Goal: Task Accomplishment & Management: Manage account settings

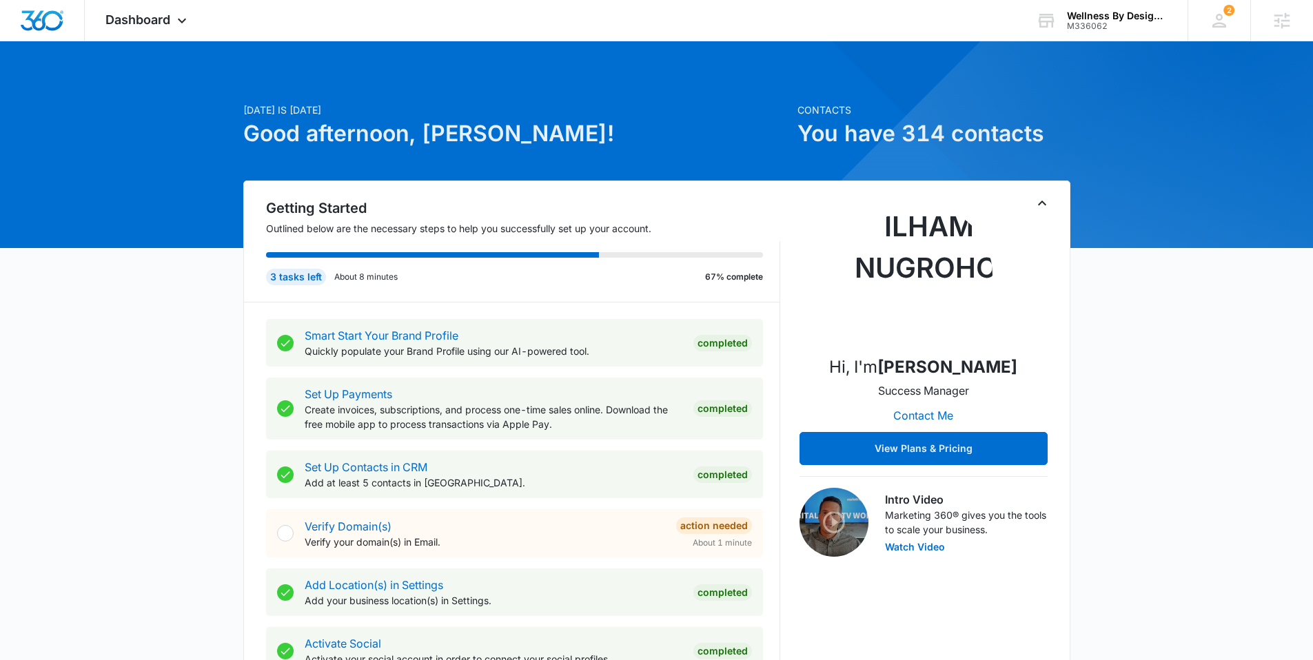
click at [370, 124] on h1 "Good afternoon, [PERSON_NAME]!" at bounding box center [516, 133] width 546 height 33
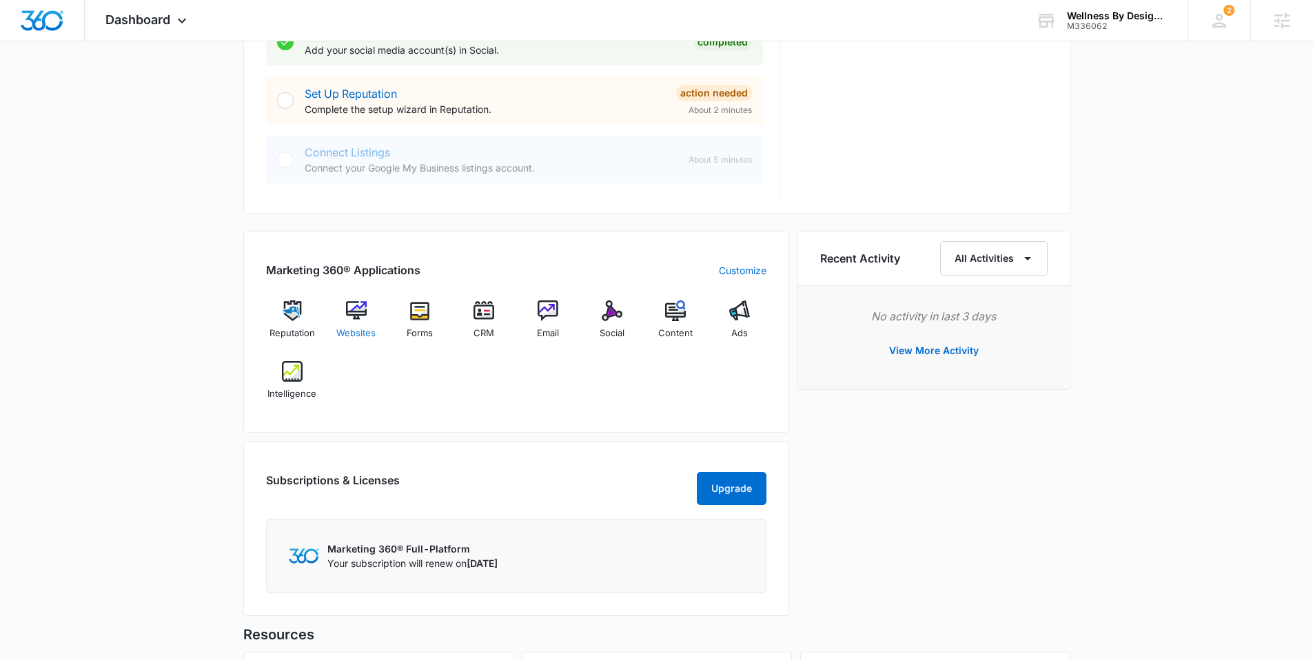
scroll to position [668, 0]
click at [360, 304] on img at bounding box center [356, 310] width 21 height 21
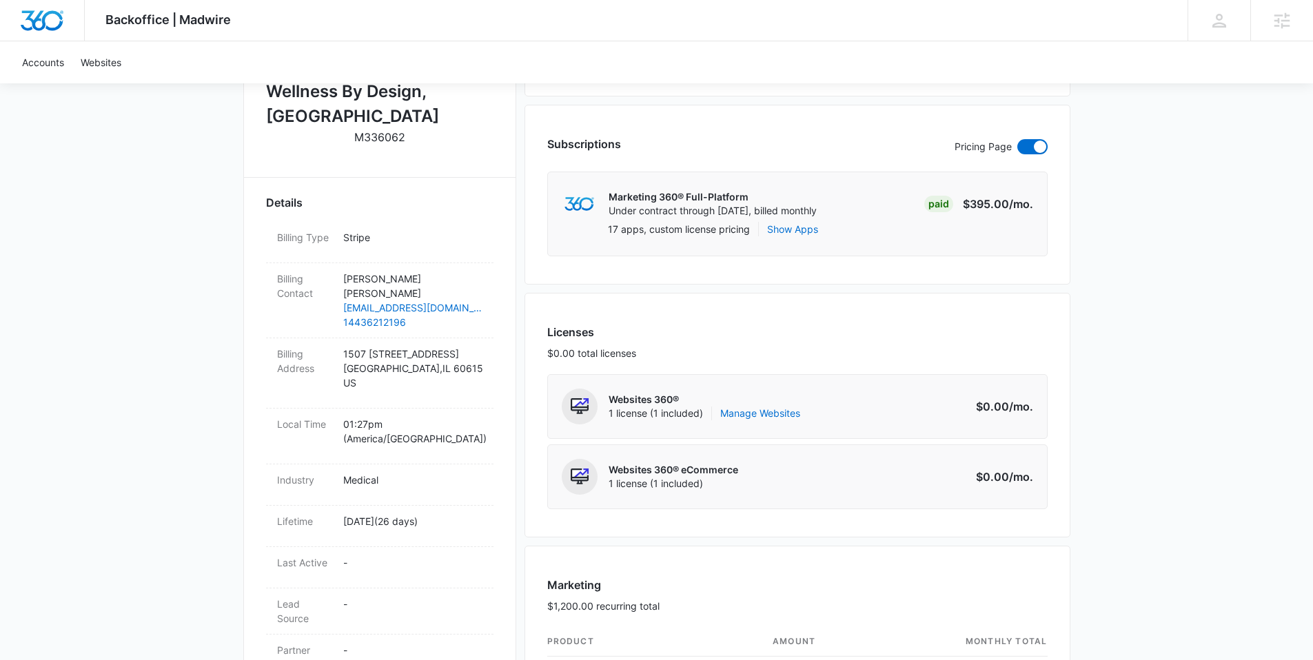
scroll to position [495, 0]
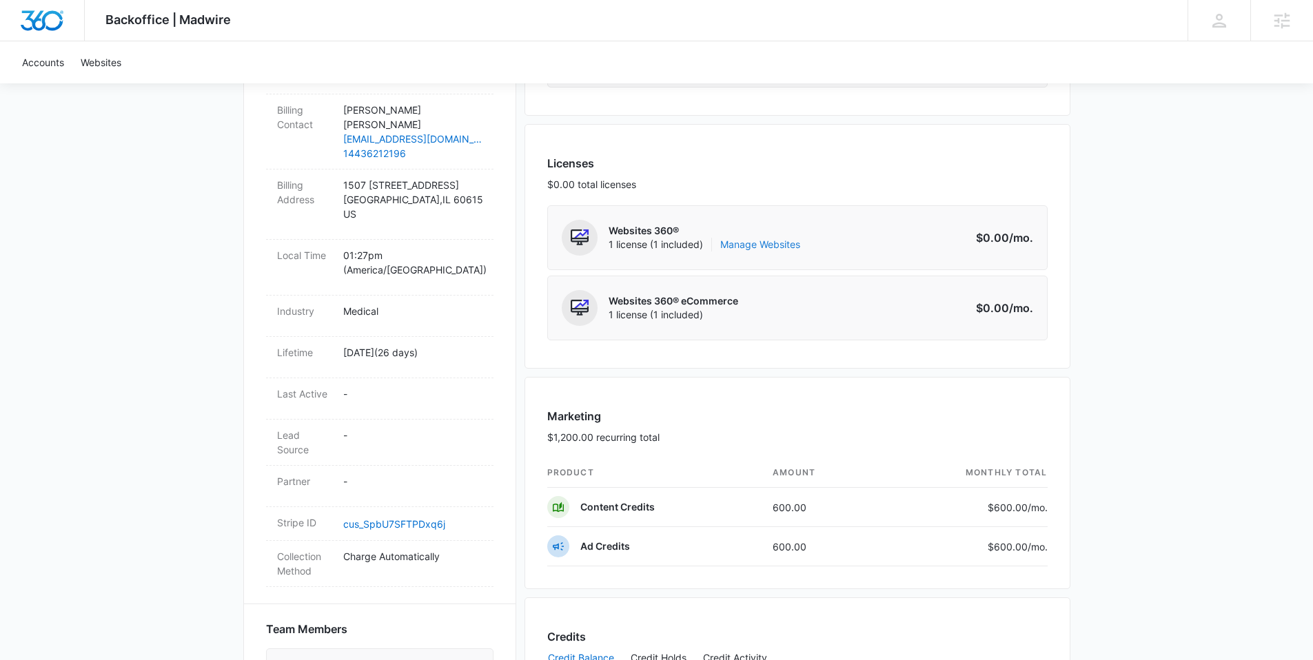
click at [764, 246] on link "Manage Websites" at bounding box center [760, 245] width 80 height 14
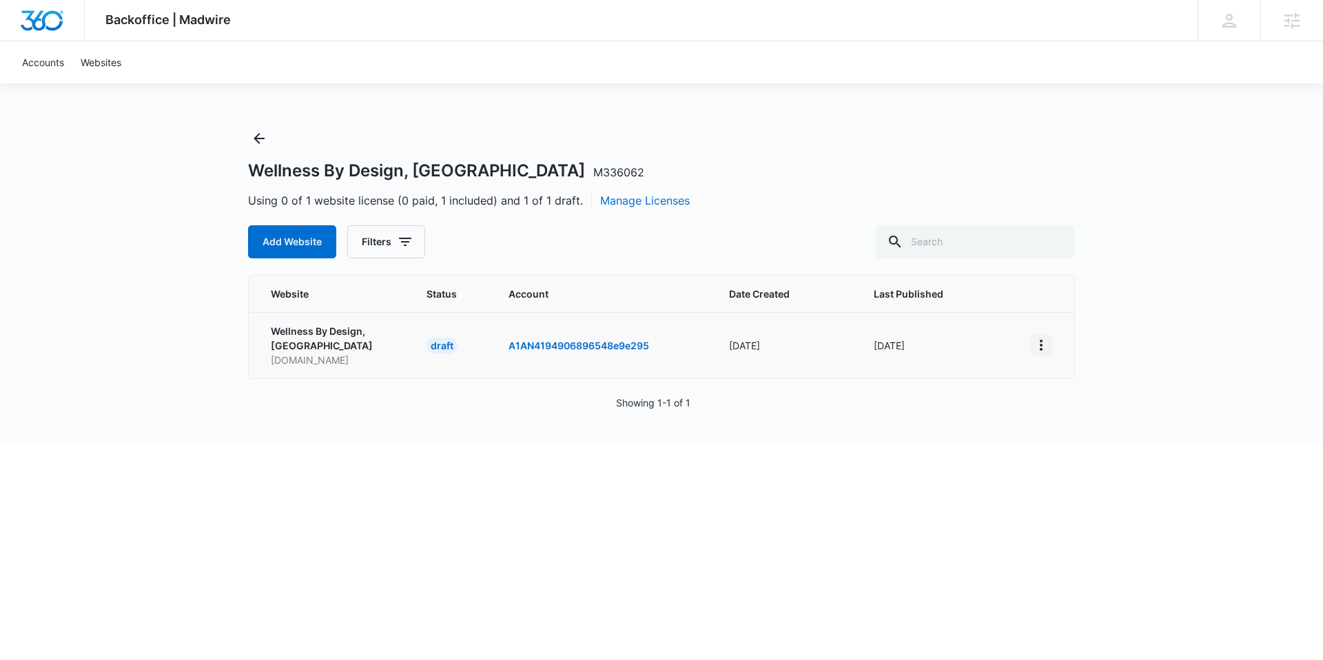
click at [1033, 341] on icon "View More" at bounding box center [1041, 345] width 17 height 17
click at [1048, 436] on div "Activate Draft" at bounding box center [1089, 439] width 83 height 10
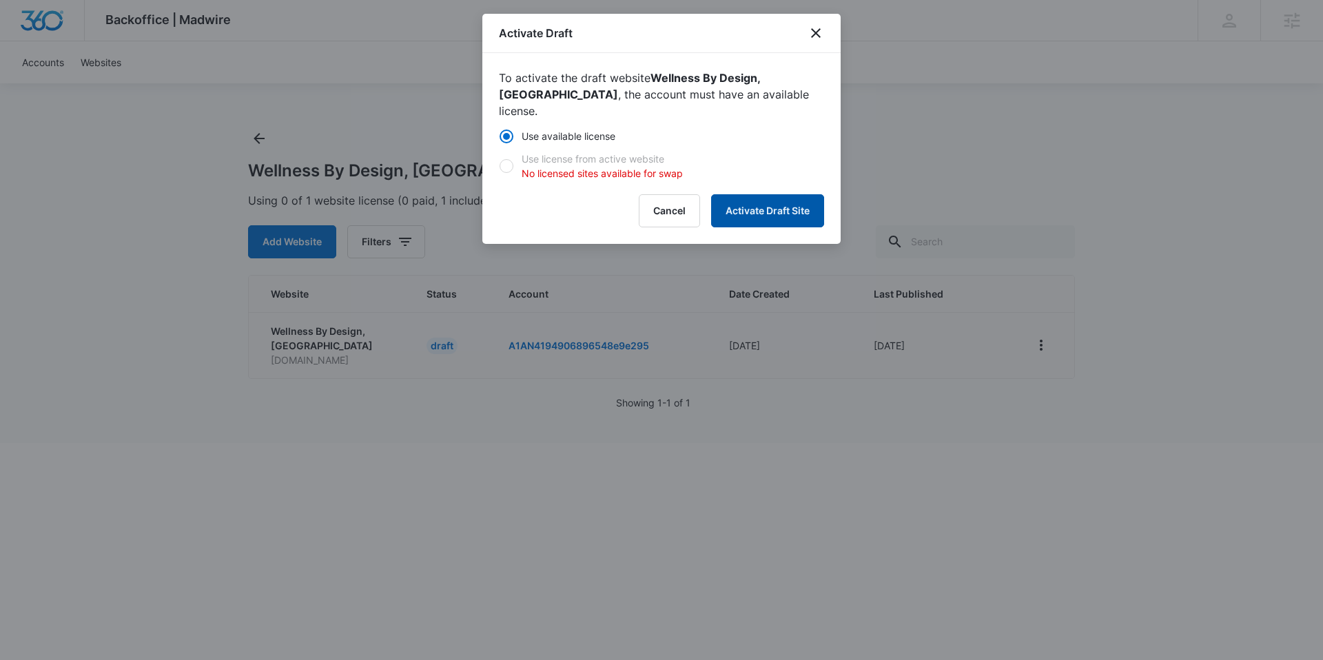
click at [768, 202] on button "Activate Draft Site" at bounding box center [767, 210] width 113 height 33
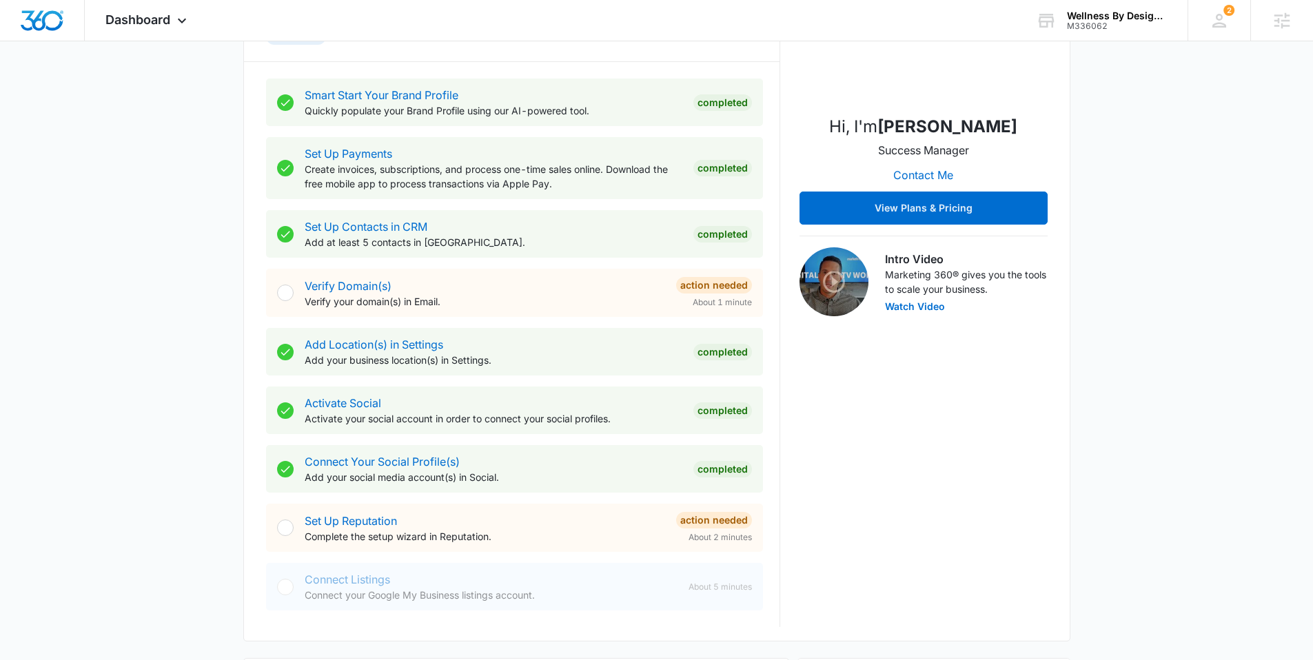
scroll to position [305, 0]
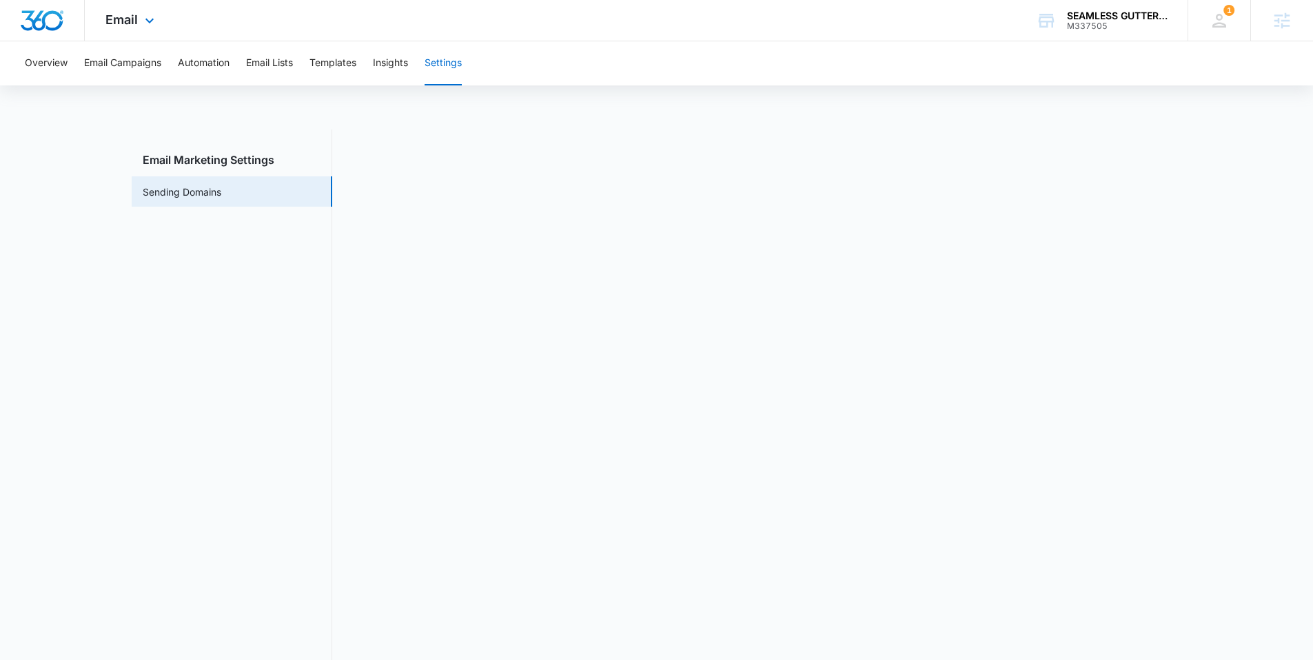
click at [39, 16] on img "Dashboard" at bounding box center [42, 20] width 44 height 21
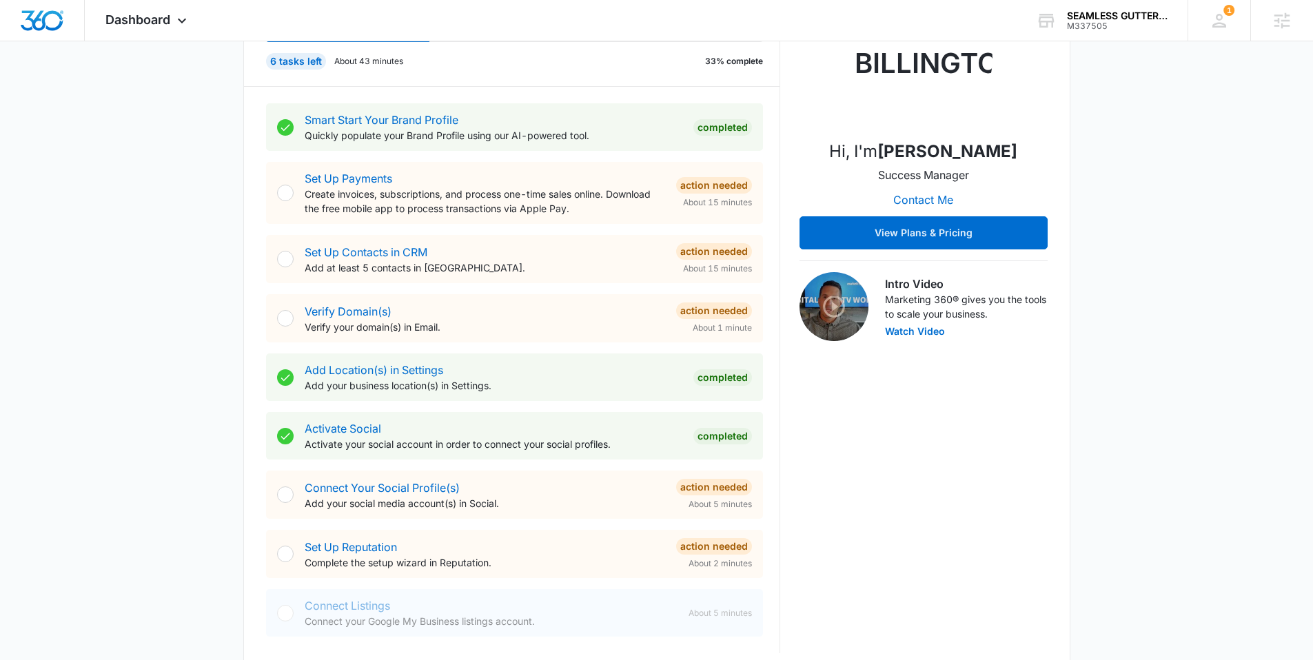
scroll to position [221, 0]
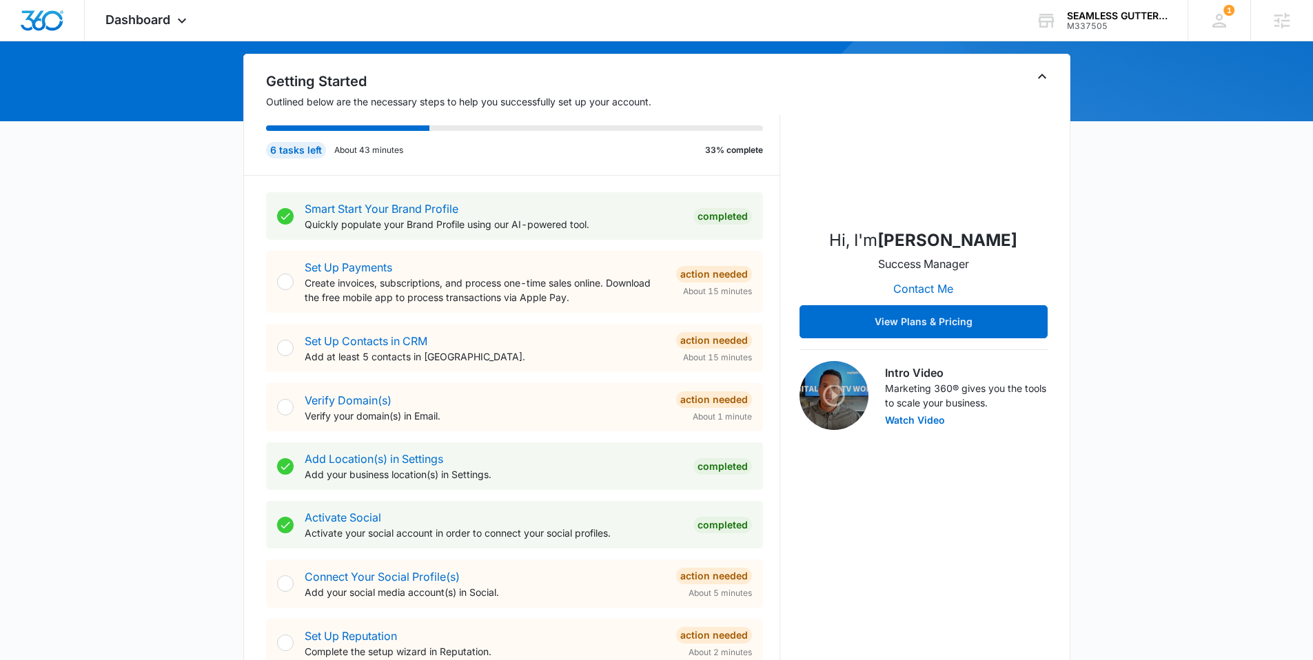
scroll to position [129, 0]
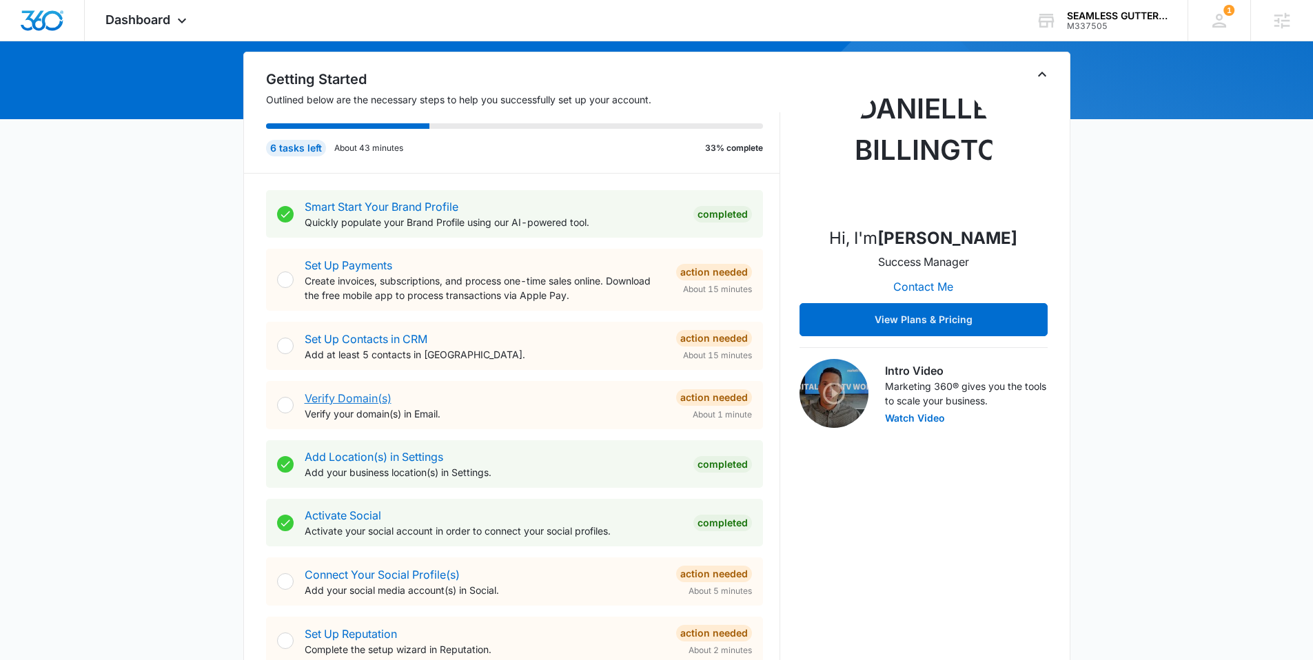
click at [340, 400] on link "Verify Domain(s)" at bounding box center [348, 398] width 87 height 14
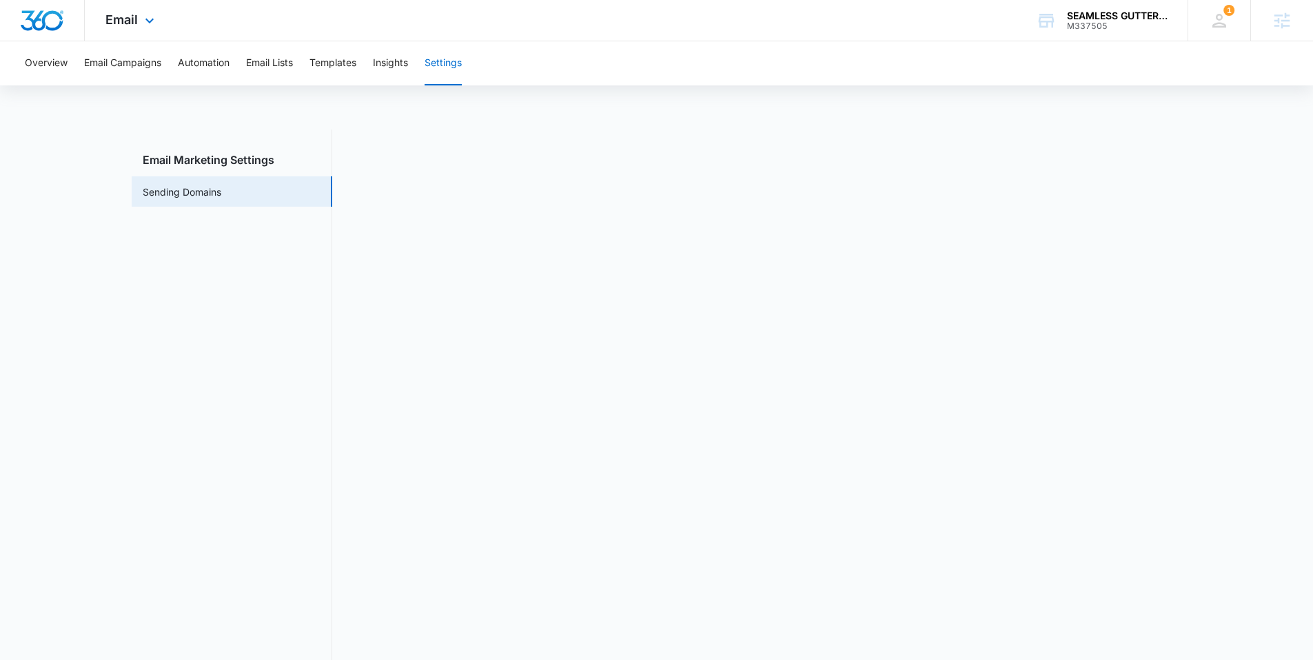
click at [31, 19] on img "Dashboard" at bounding box center [42, 20] width 44 height 21
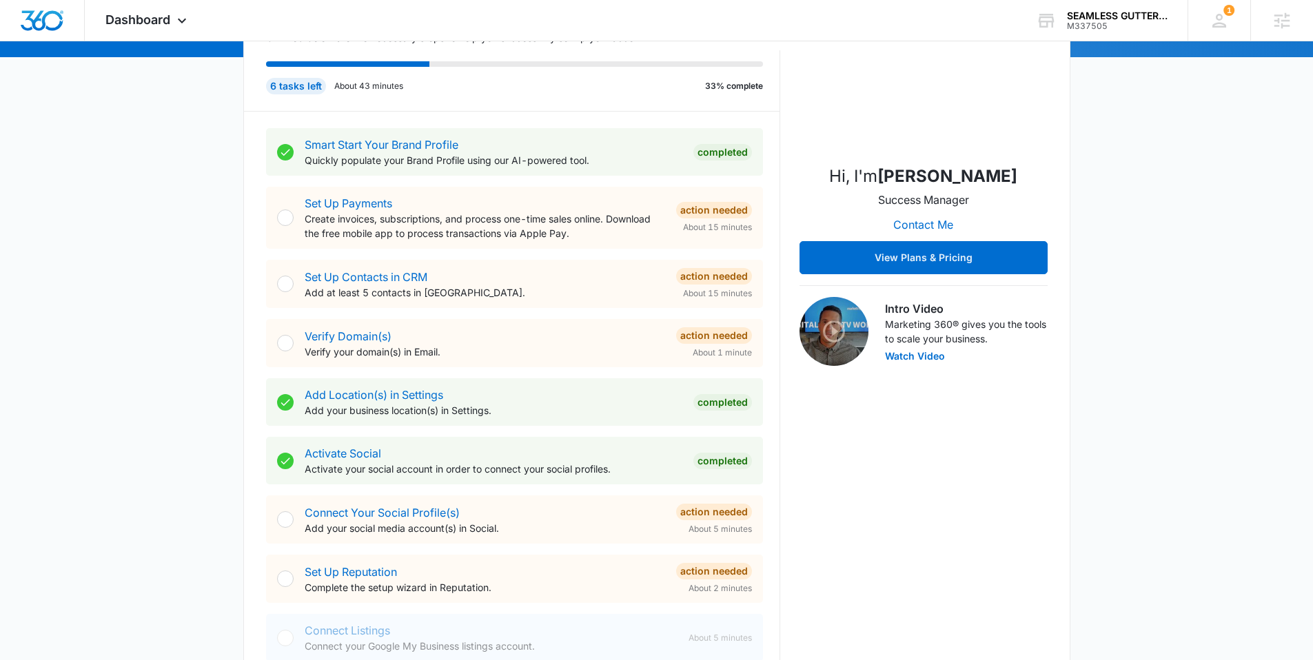
scroll to position [208, 0]
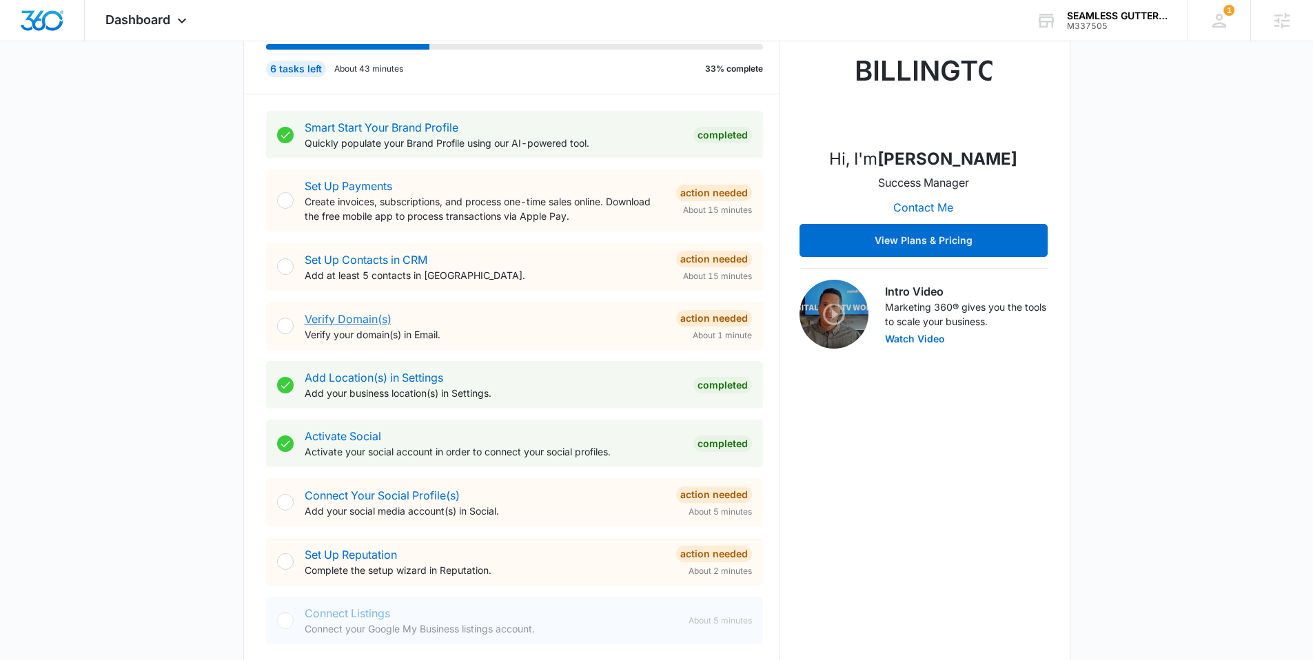
click at [356, 319] on link "Verify Domain(s)" at bounding box center [348, 319] width 87 height 14
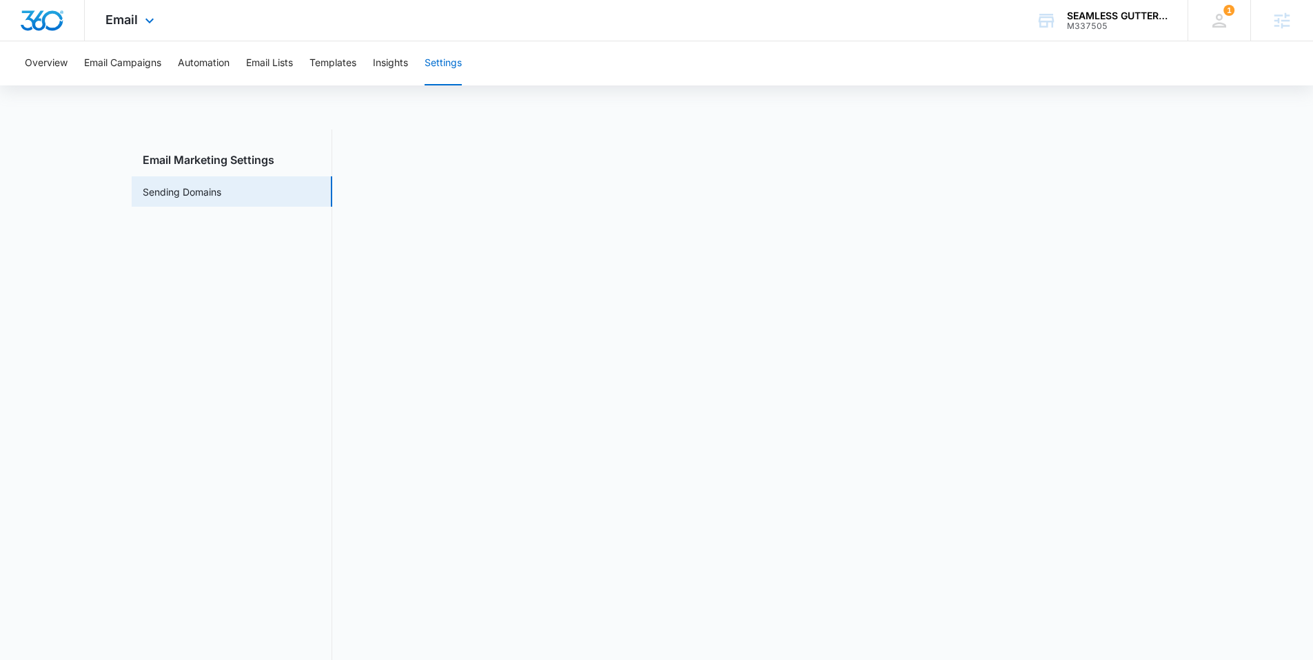
click at [42, 19] on img "Dashboard" at bounding box center [42, 20] width 44 height 21
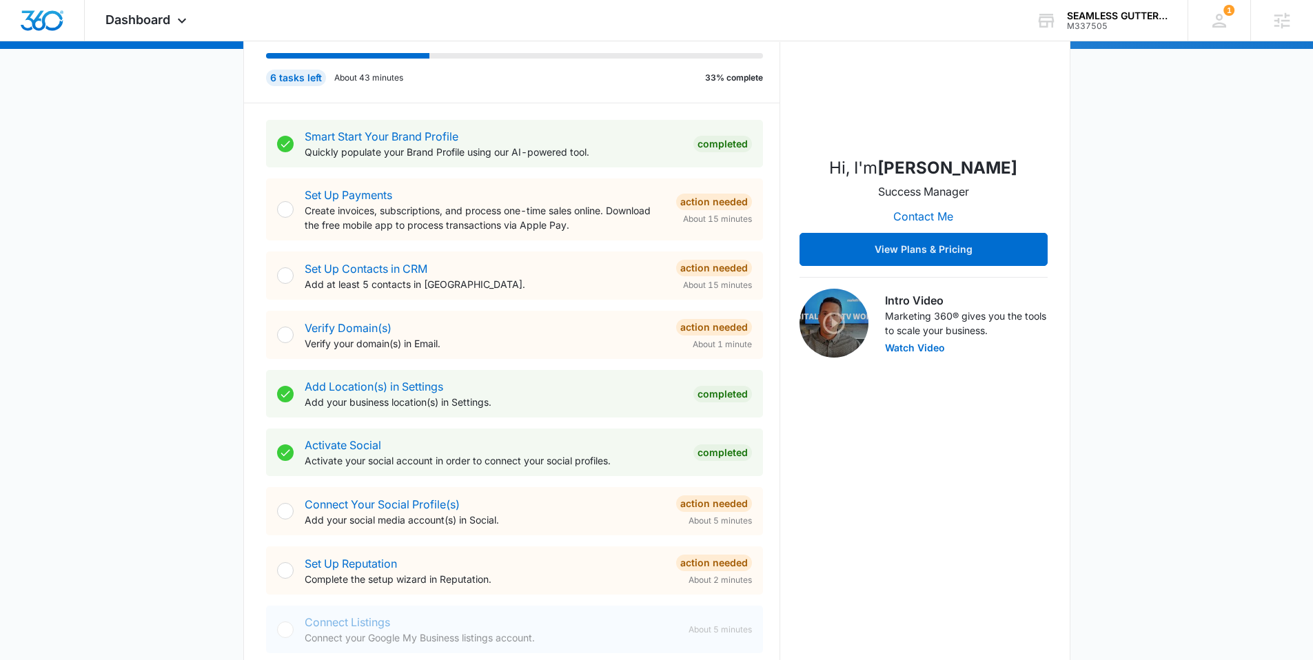
scroll to position [204, 0]
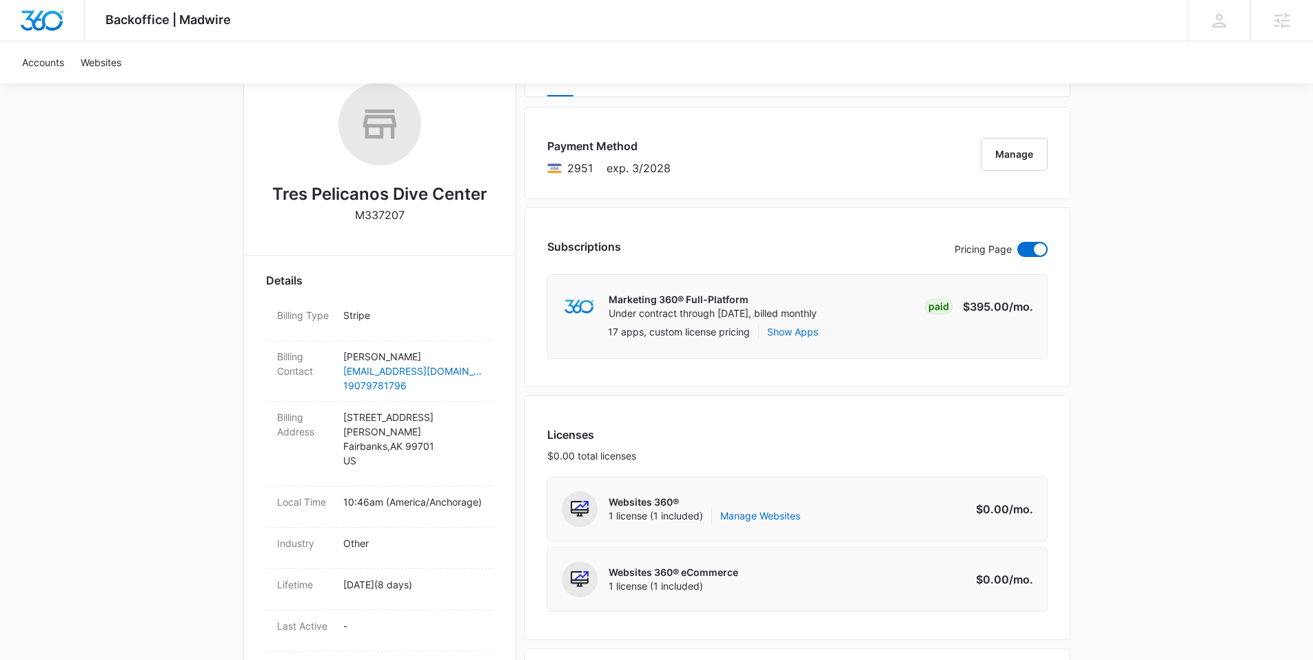
scroll to position [227, 0]
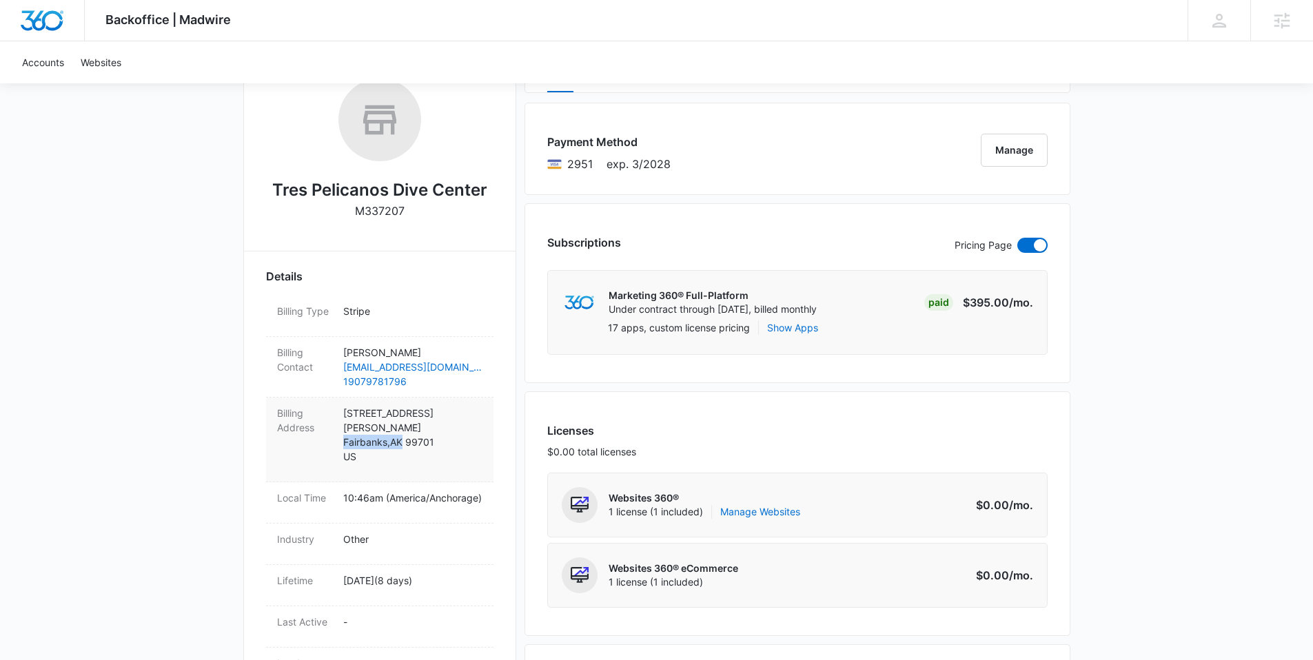
drag, startPoint x: 344, startPoint y: 429, endPoint x: 404, endPoint y: 433, distance: 60.1
click at [404, 433] on p "505 Craig Ave Fairbanks , AK 99701 US" at bounding box center [412, 435] width 139 height 58
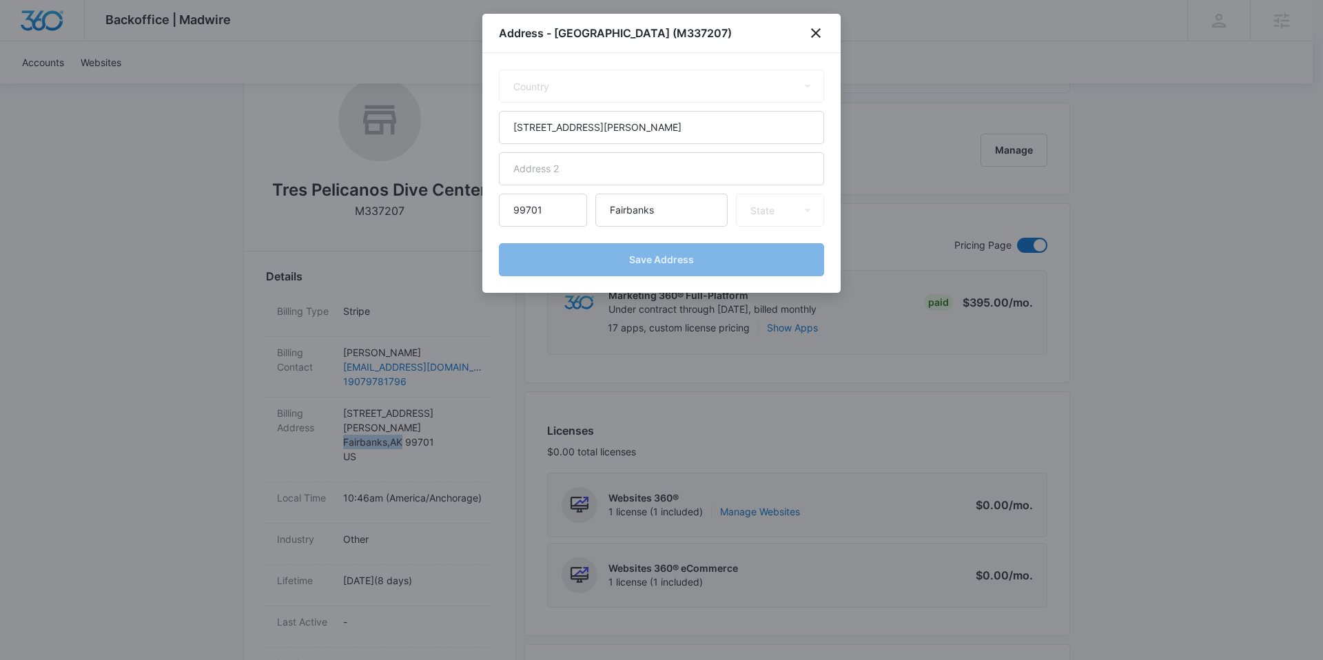
select select "US"
select select "AK"
click at [815, 35] on icon "close" at bounding box center [816, 33] width 17 height 17
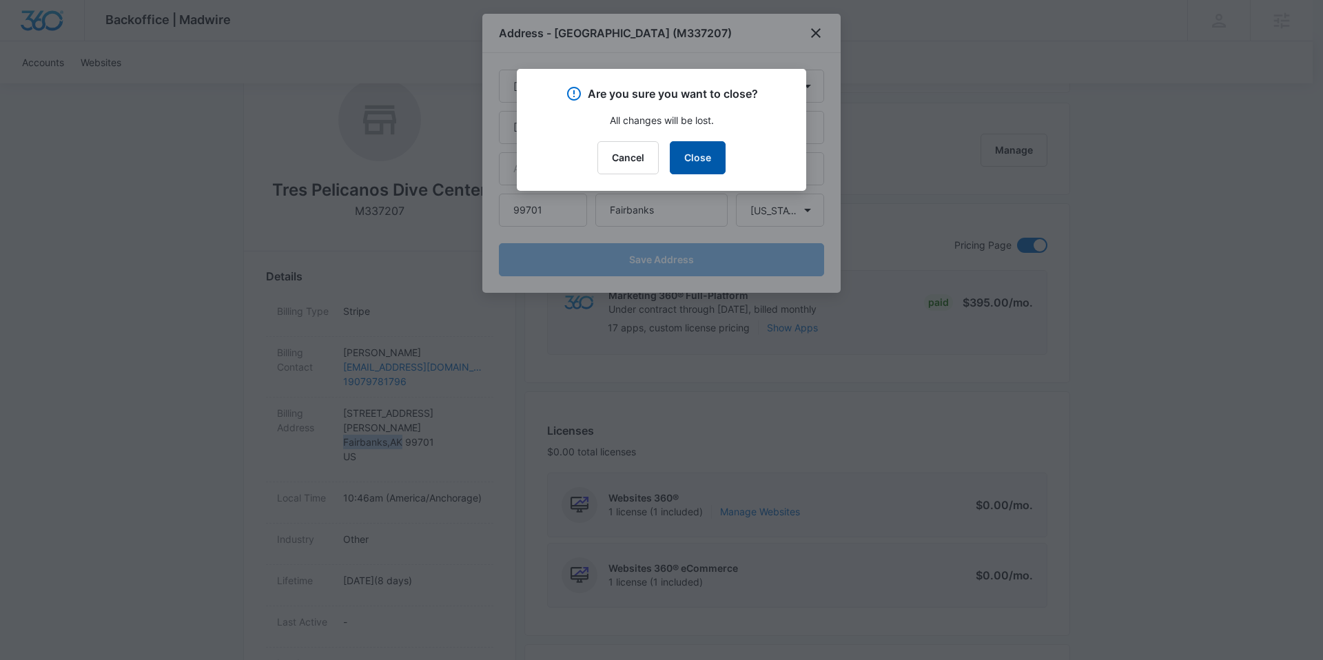
click at [712, 161] on button "Close" at bounding box center [698, 157] width 56 height 33
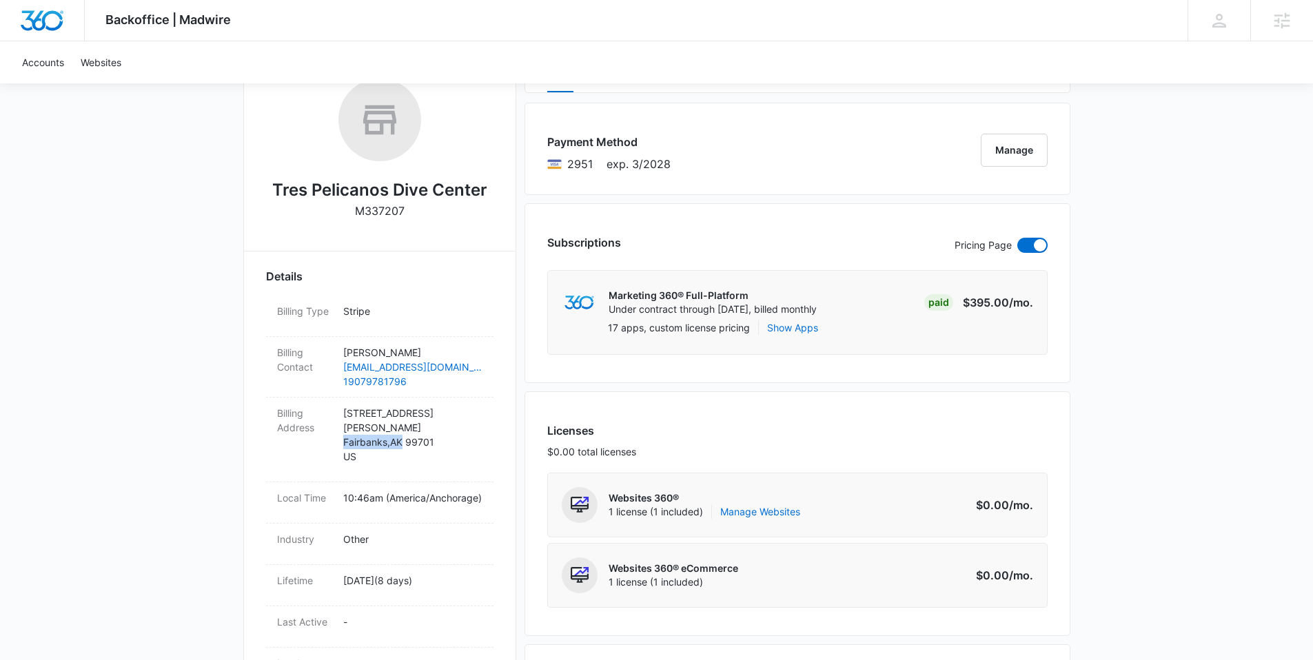
copy p "Fairbanks , AK"
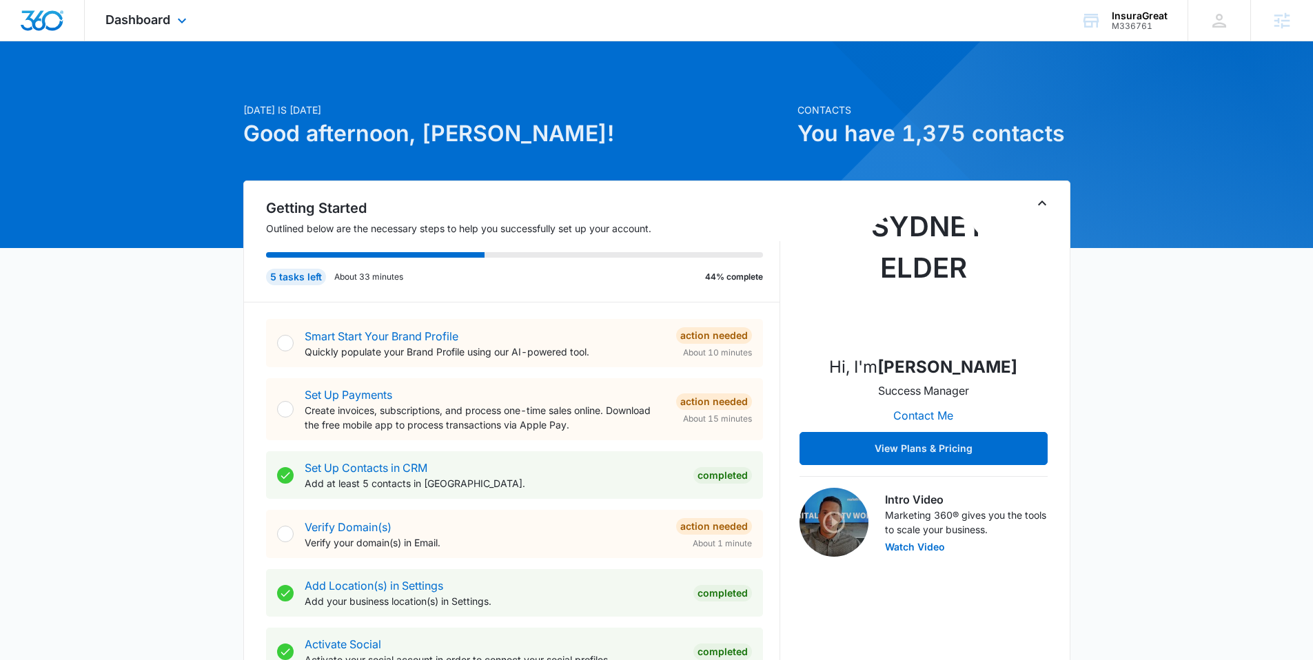
click at [139, 11] on div "Dashboard Apps Reputation Websites Forms CRM Email Social Content Ads Intellige…" at bounding box center [148, 20] width 126 height 41
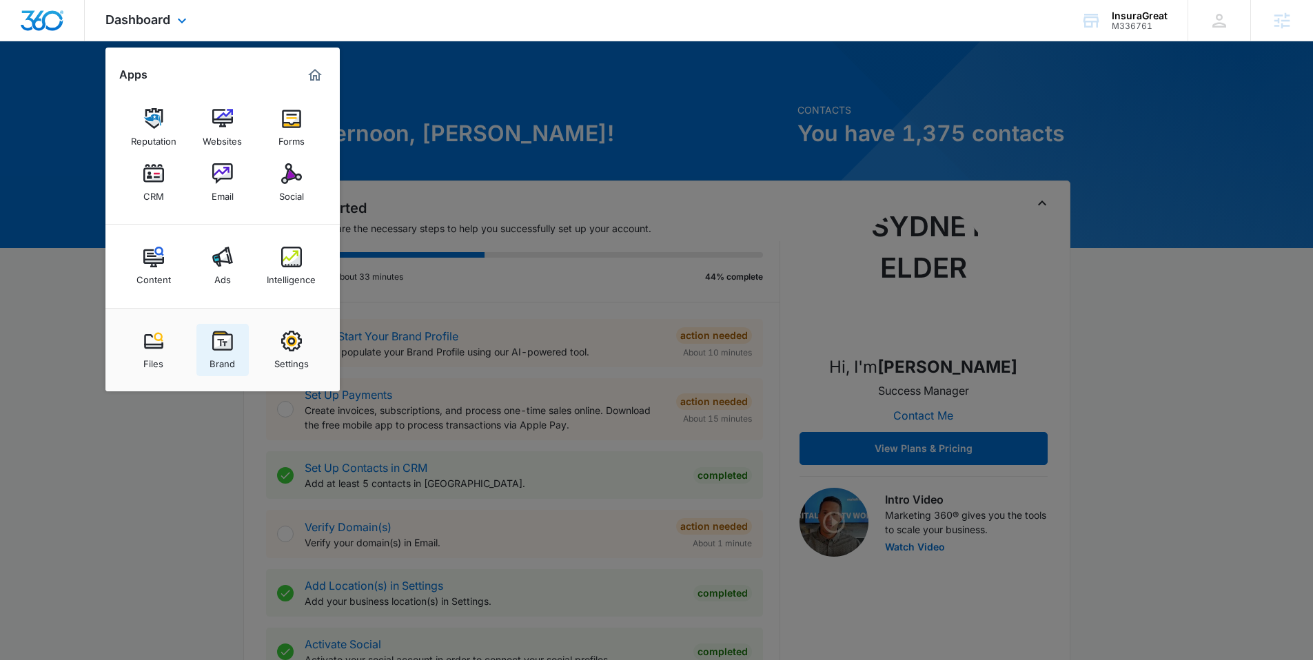
click at [230, 355] on div "Brand" at bounding box center [222, 360] width 25 height 18
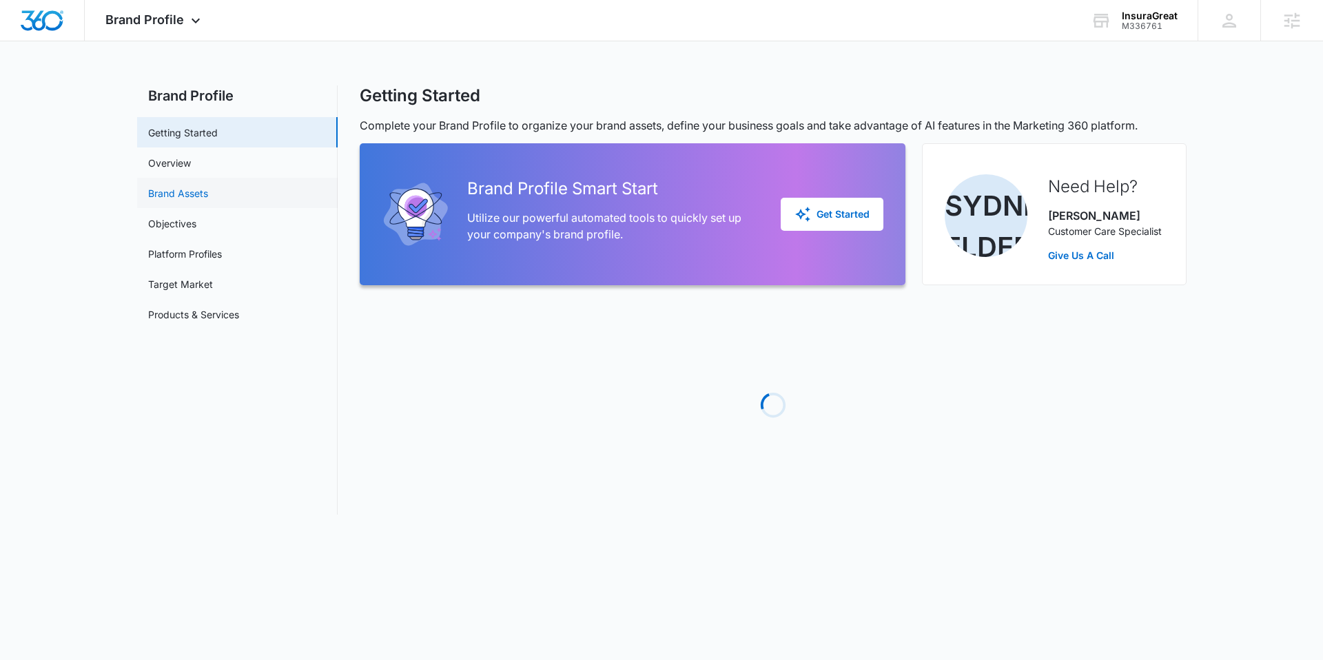
click at [157, 198] on link "Brand Assets" at bounding box center [178, 193] width 60 height 14
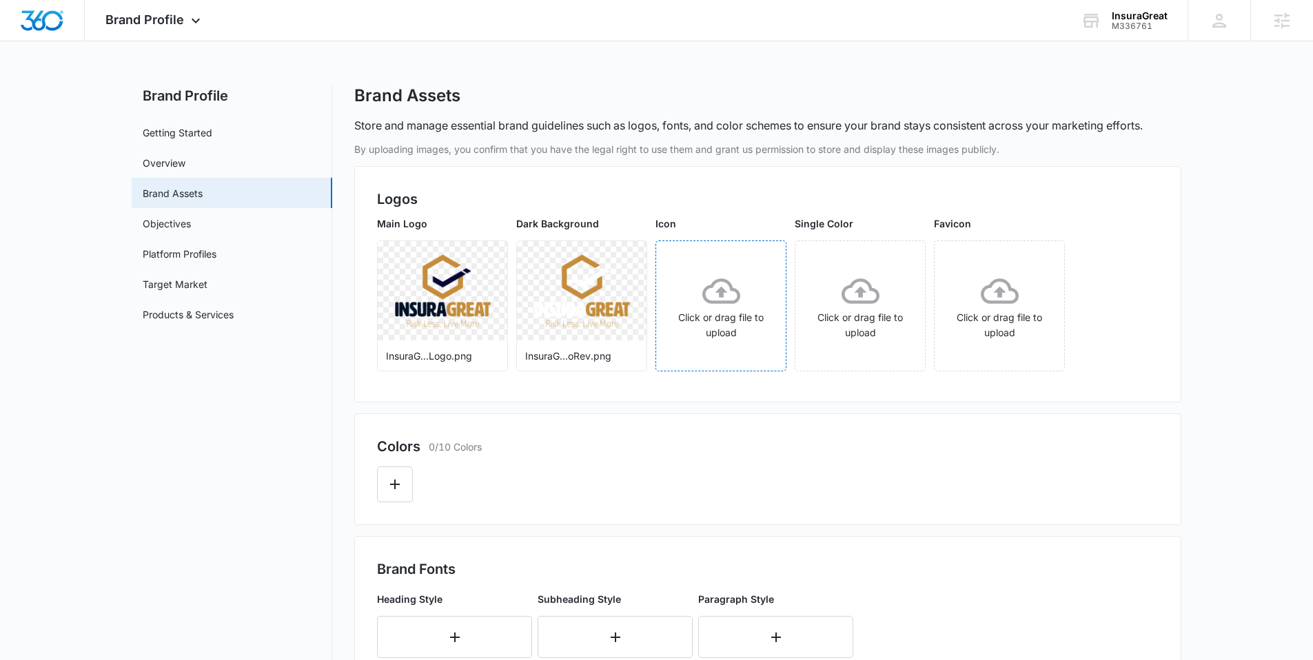
click at [707, 278] on icon at bounding box center [721, 291] width 38 height 38
click at [991, 298] on icon at bounding box center [1000, 291] width 38 height 38
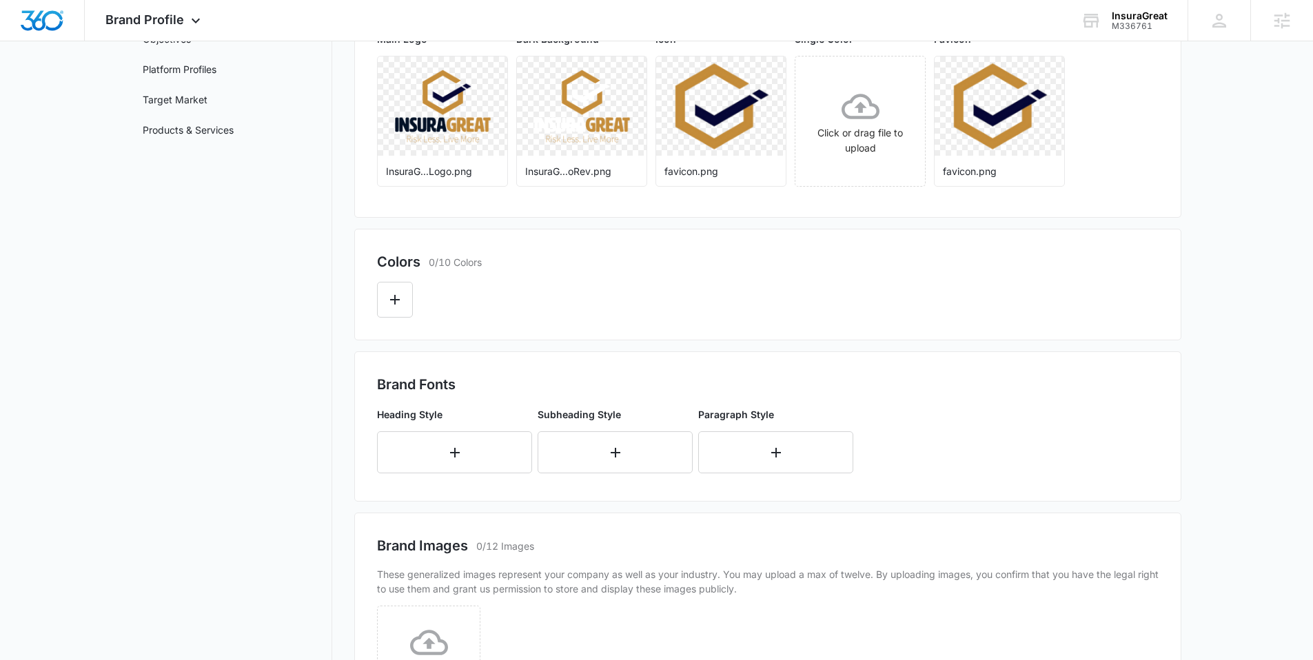
scroll to position [205, 0]
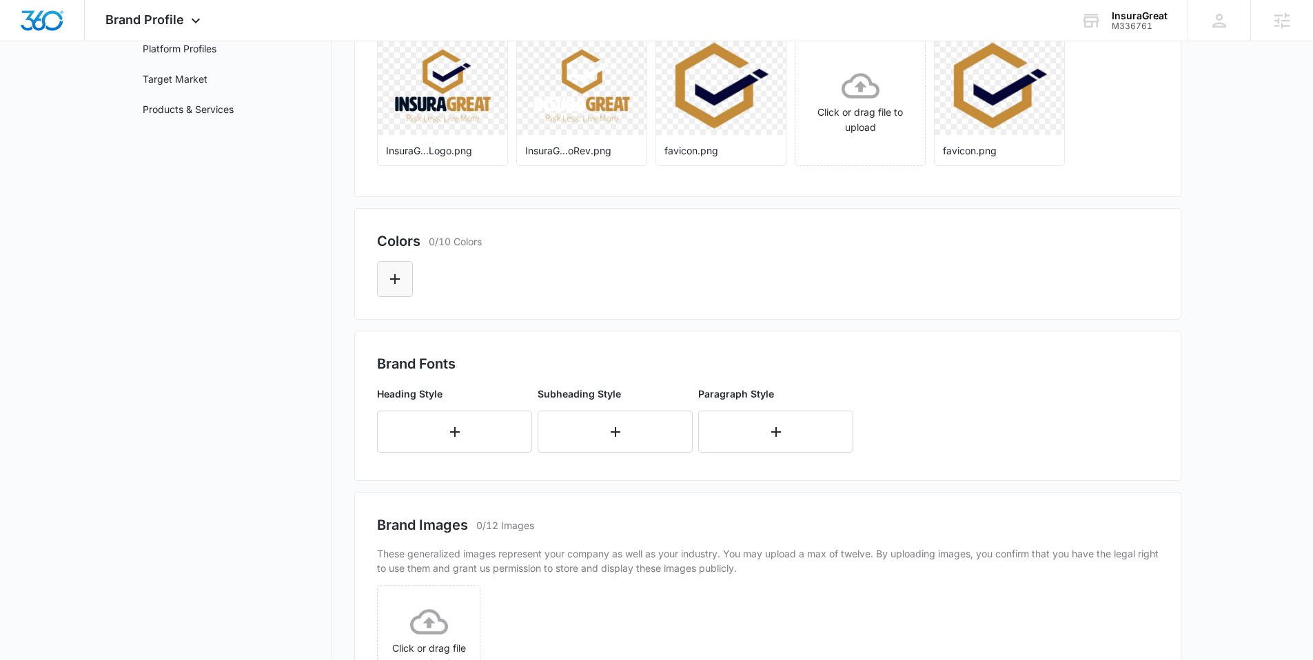
click at [394, 278] on icon "Edit Color" at bounding box center [395, 279] width 17 height 17
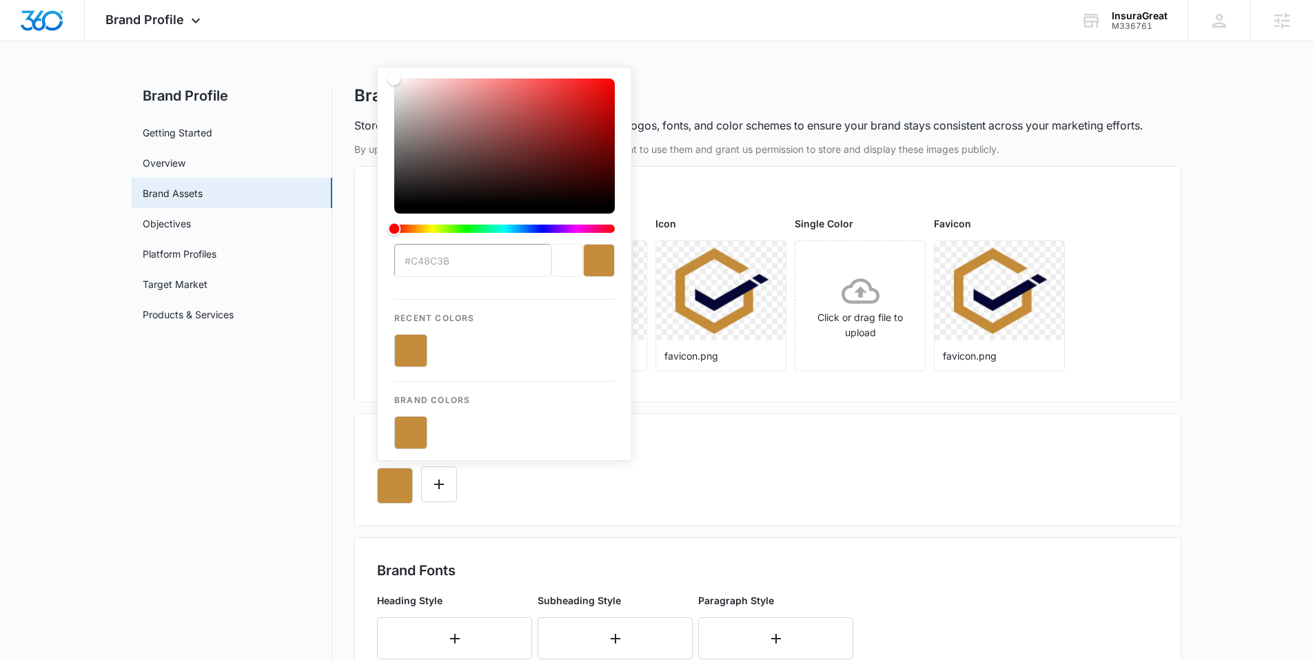
click at [413, 429] on button "color-picker-container" at bounding box center [410, 432] width 33 height 33
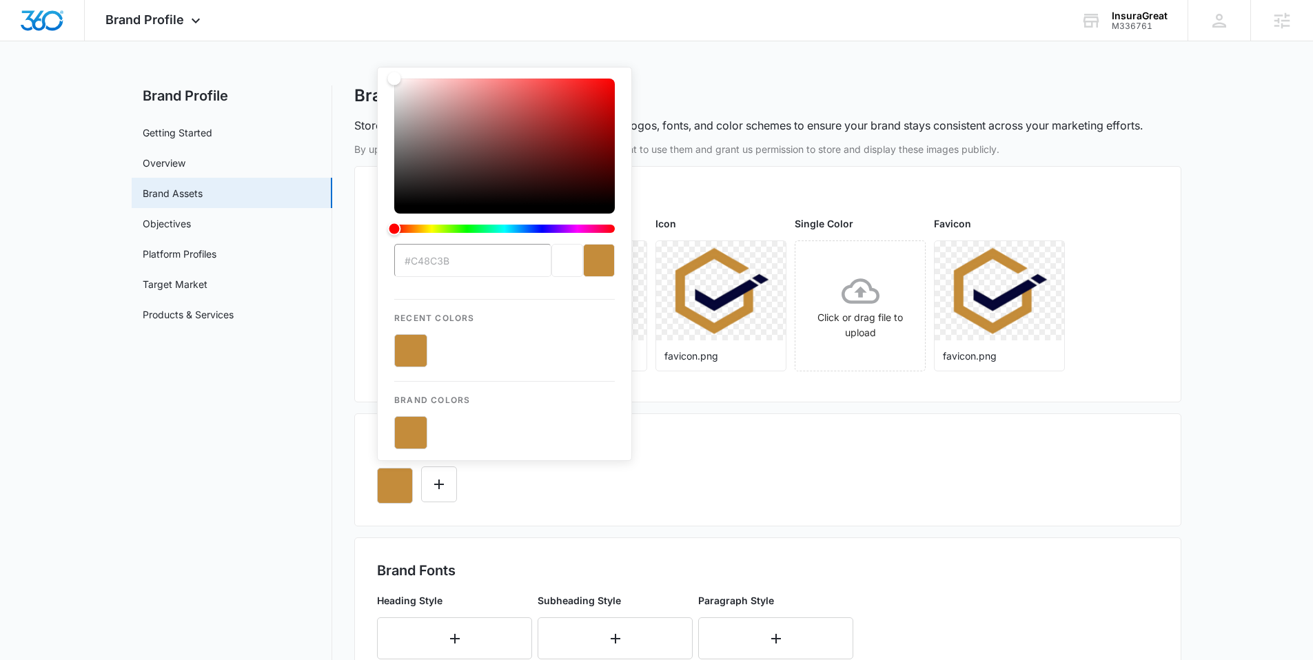
click at [413, 429] on button "color-picker-container" at bounding box center [410, 432] width 33 height 33
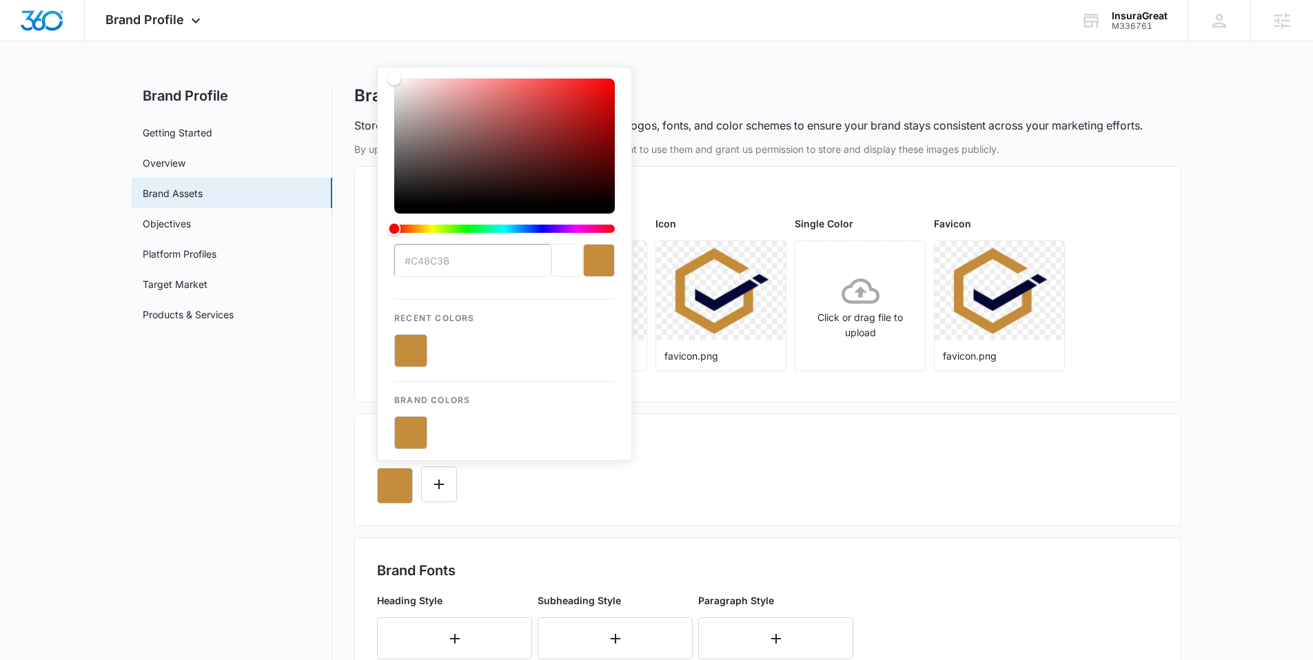
type input "#C48C3B"
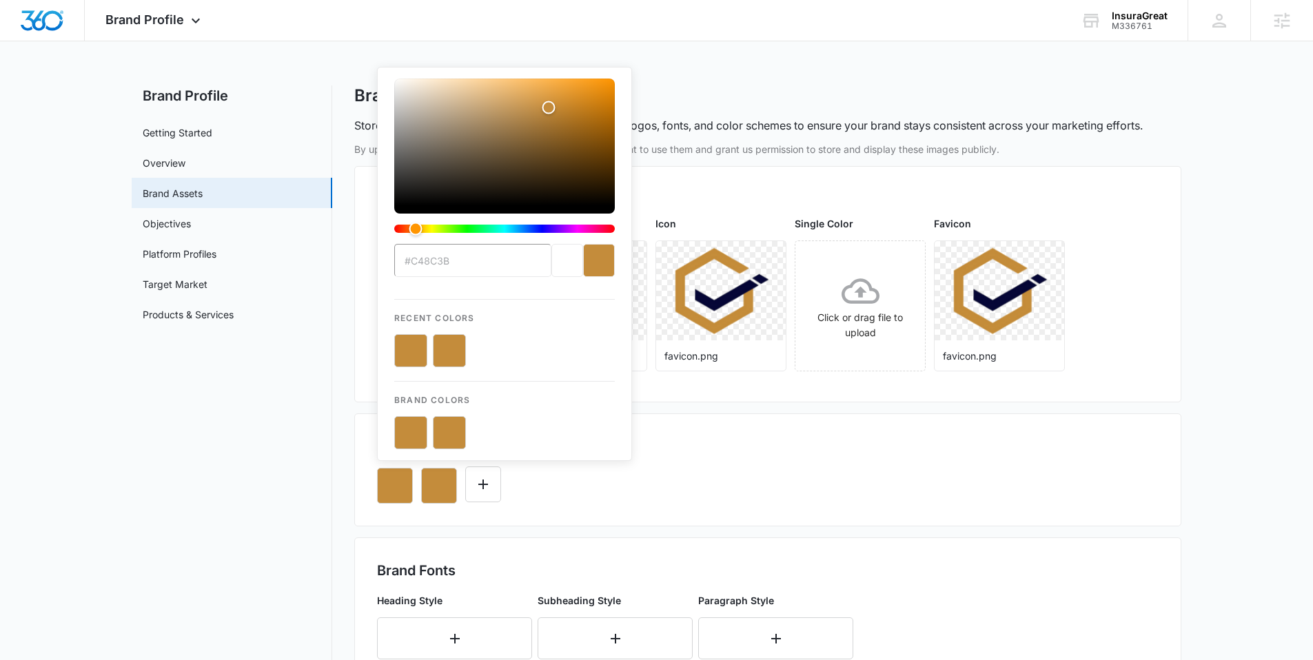
click at [718, 412] on div "By uploading images, you confirm that you have the legal right to use them and …" at bounding box center [767, 600] width 827 height 916
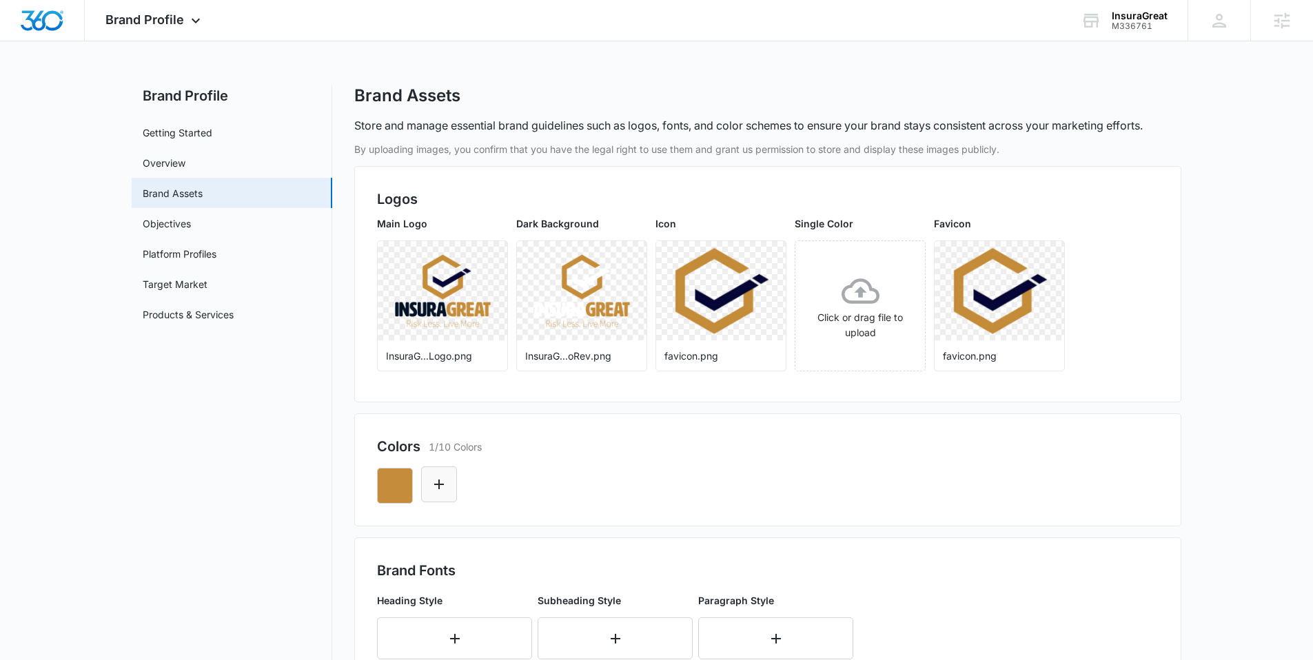
click at [439, 480] on icon "Edit Color" at bounding box center [439, 485] width 10 height 10
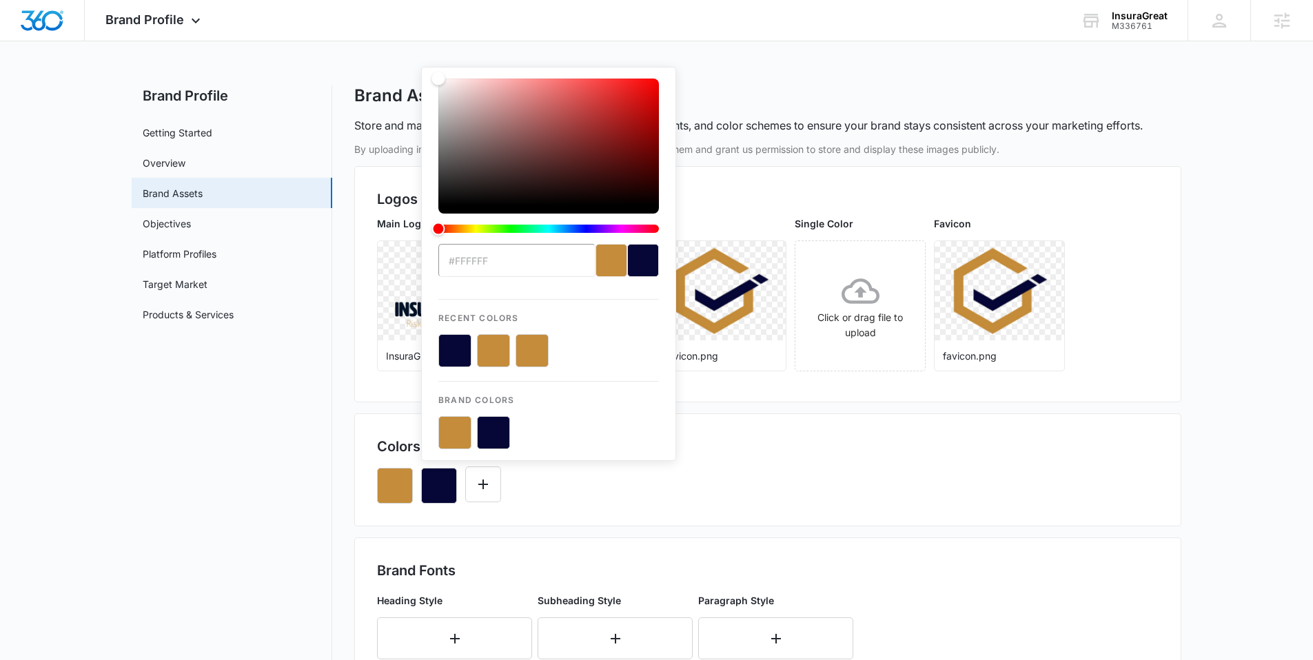
click at [504, 425] on button "color-picker-container" at bounding box center [493, 432] width 33 height 33
click at [498, 429] on button "color-picker-container" at bounding box center [493, 432] width 33 height 33
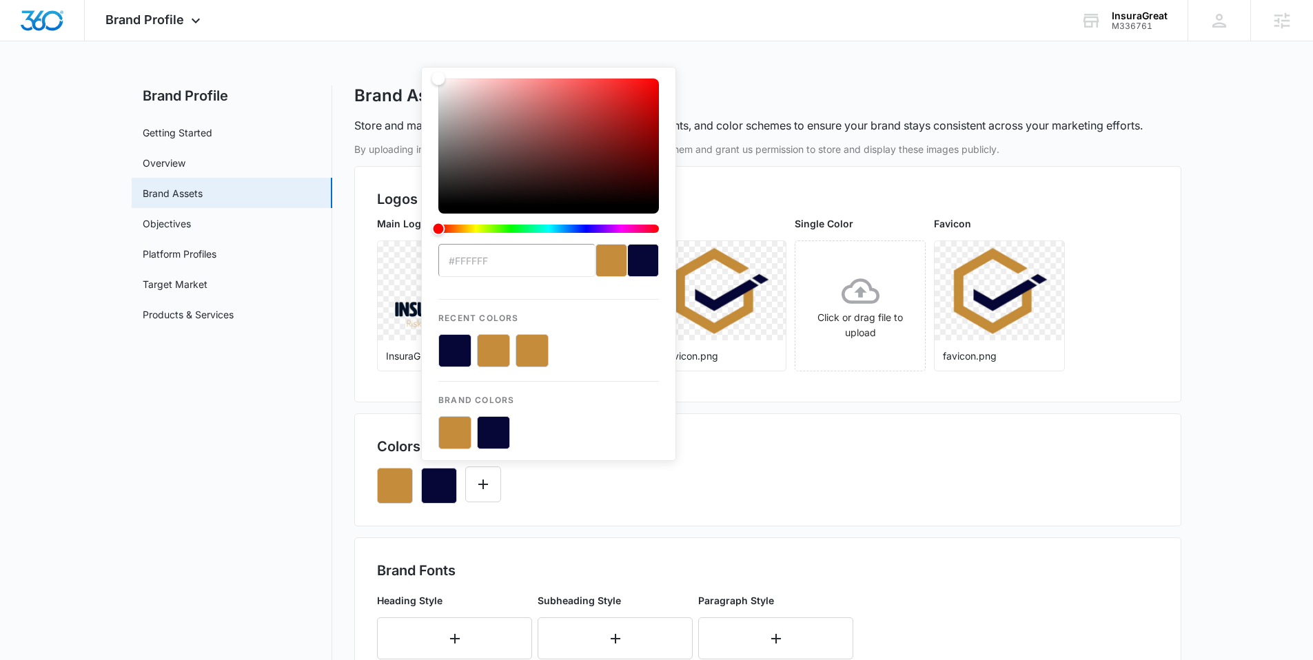
click at [498, 429] on button "color-picker-container" at bounding box center [493, 432] width 33 height 33
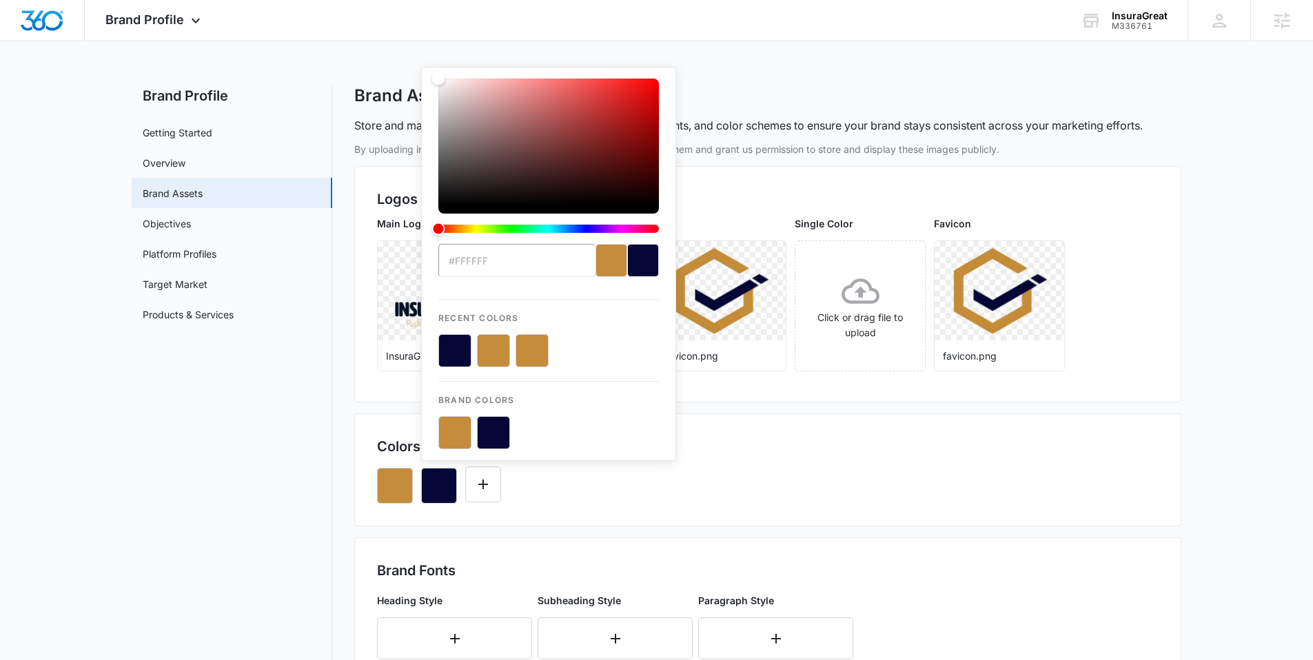
type input "#060737"
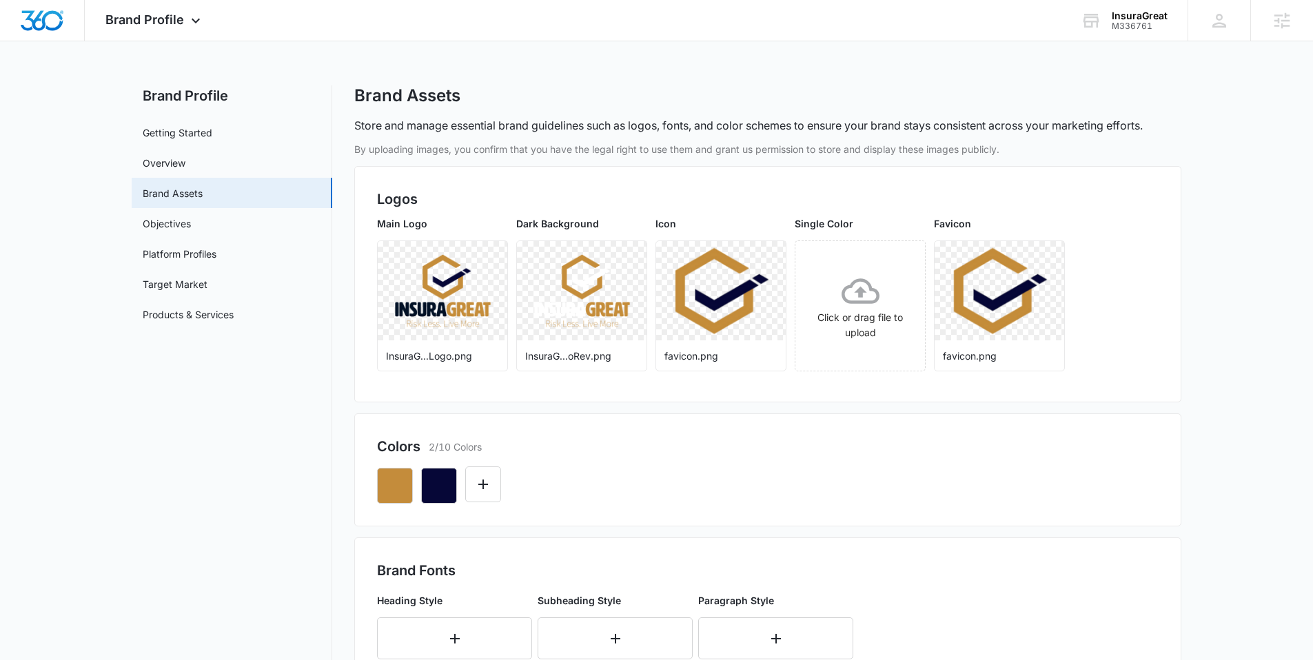
click at [764, 447] on div "Colors 2/10 Colors" at bounding box center [768, 446] width 782 height 21
click at [491, 484] on button "Edit Color" at bounding box center [483, 485] width 36 height 36
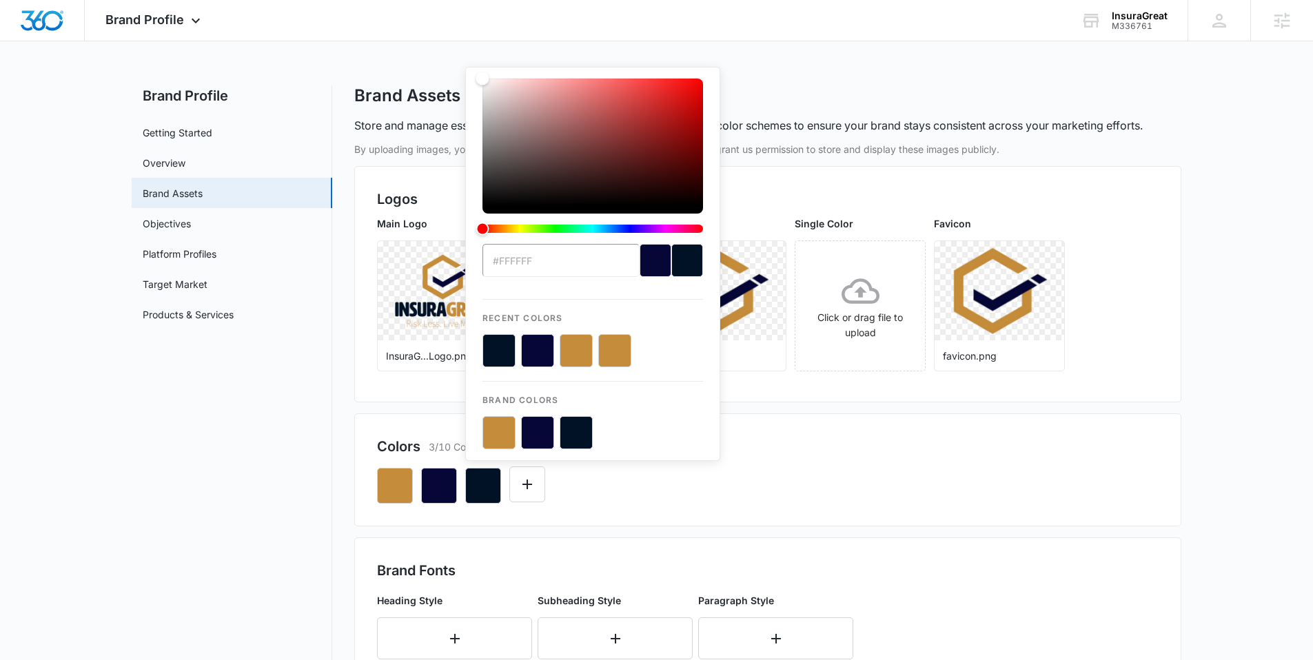
click at [578, 430] on button "color-picker-container" at bounding box center [576, 432] width 33 height 33
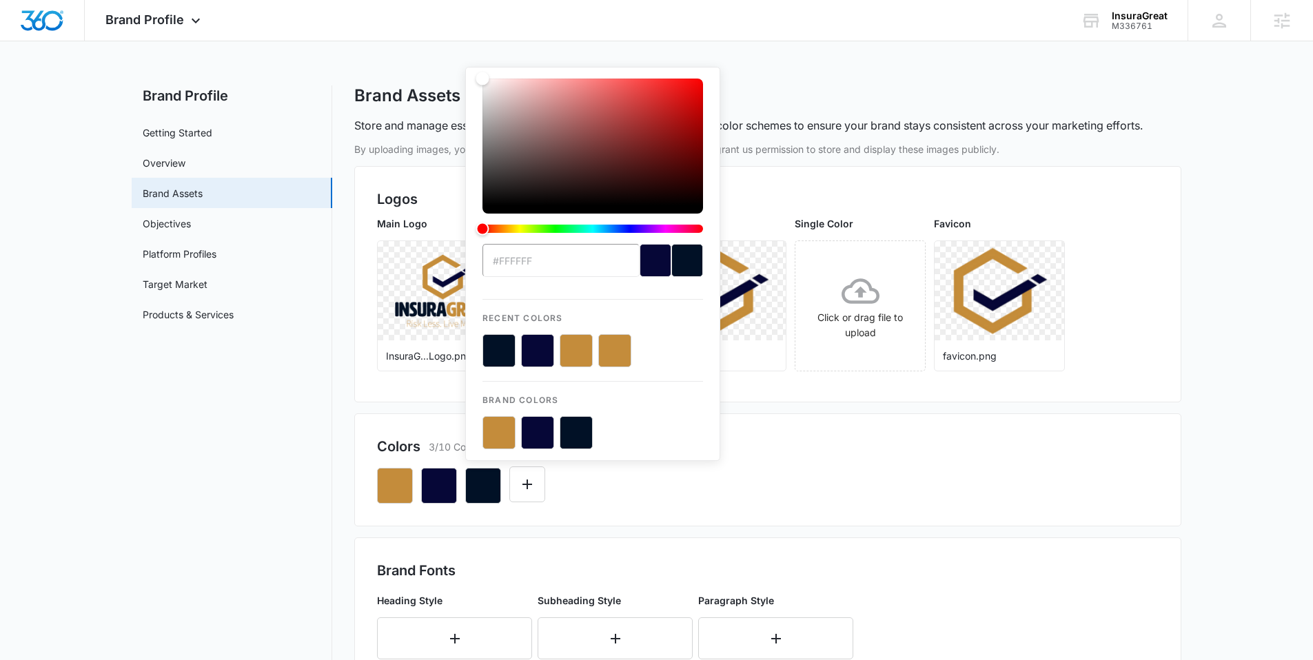
click at [578, 430] on button "color-picker-container" at bounding box center [576, 432] width 33 height 33
type input "#011126"
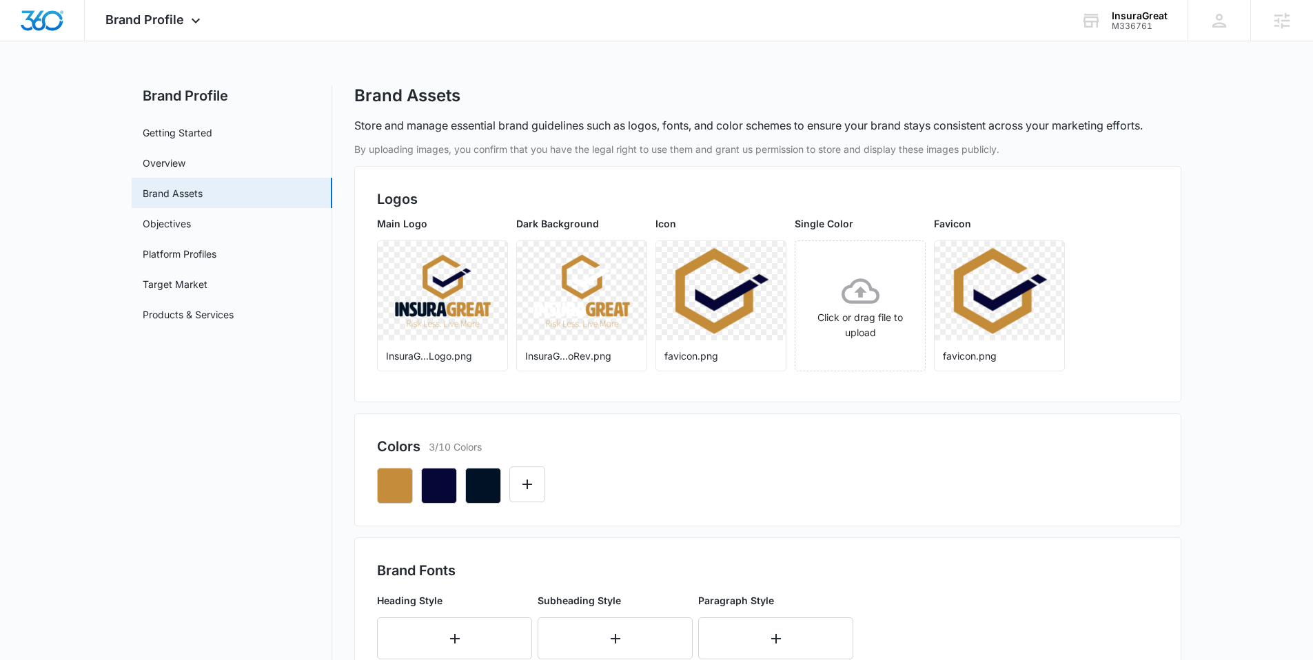
click at [789, 452] on div "Colors 3/10 Colors" at bounding box center [768, 446] width 782 height 21
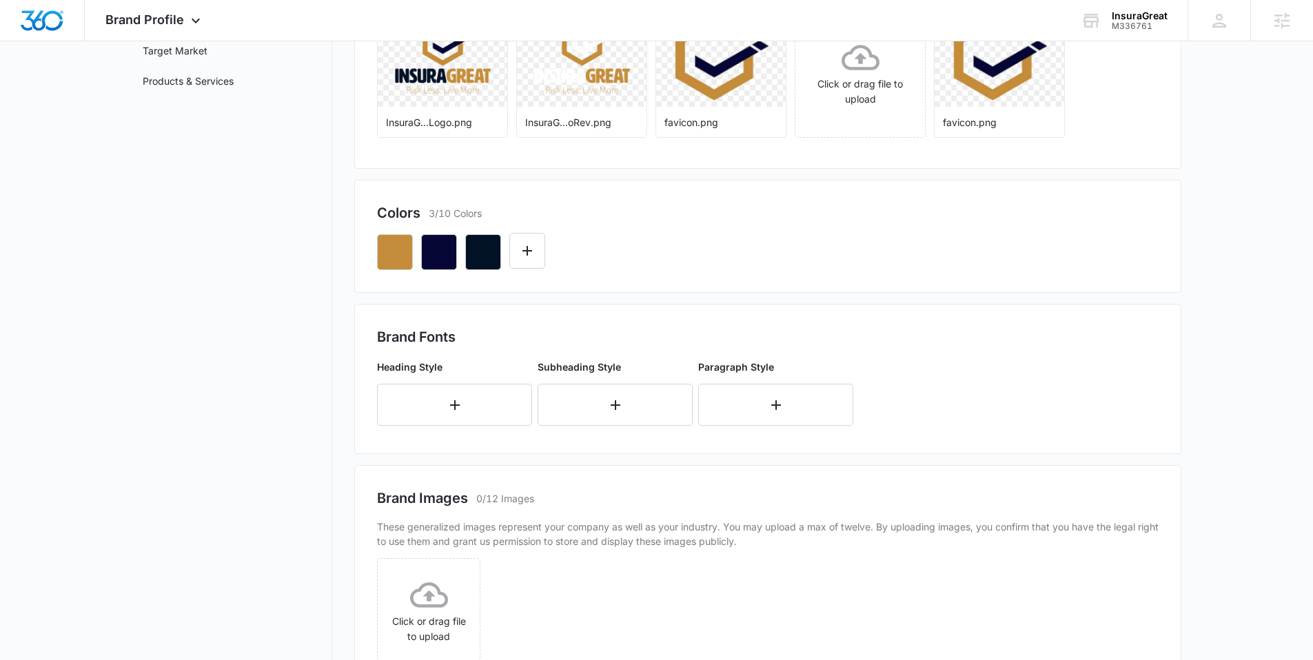
scroll to position [234, 0]
click at [401, 406] on button "button" at bounding box center [454, 404] width 155 height 42
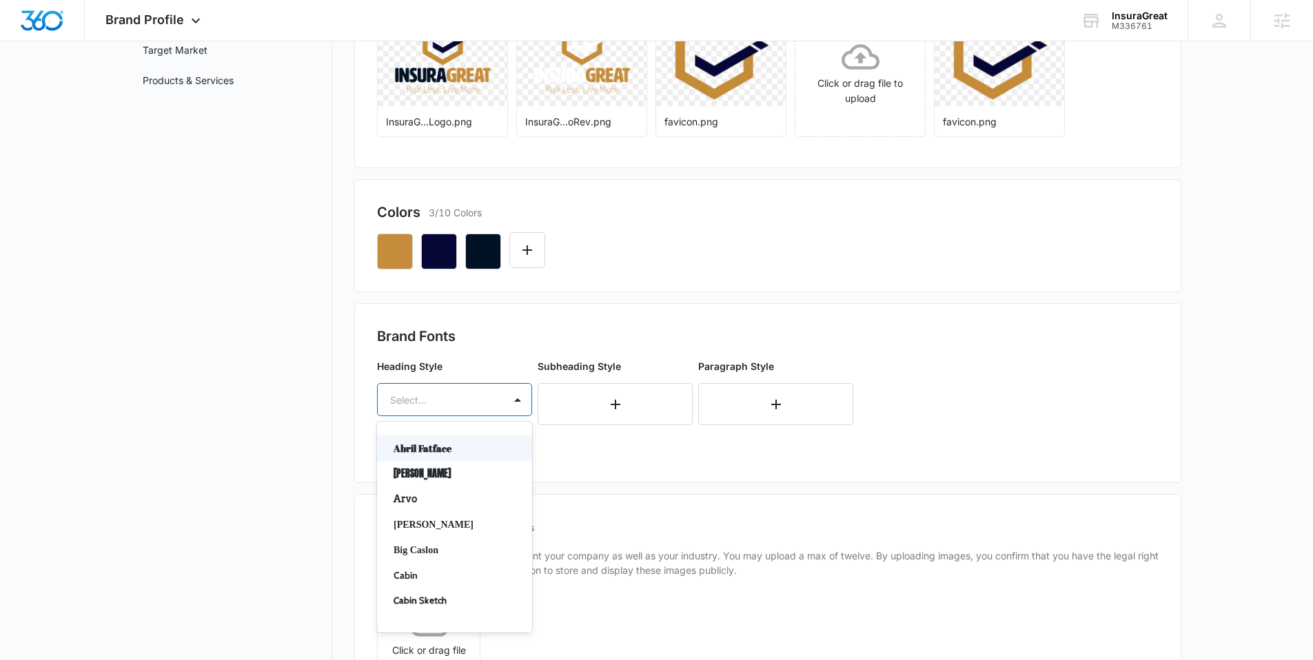
click at [416, 395] on div at bounding box center [438, 399] width 96 height 17
type input "m"
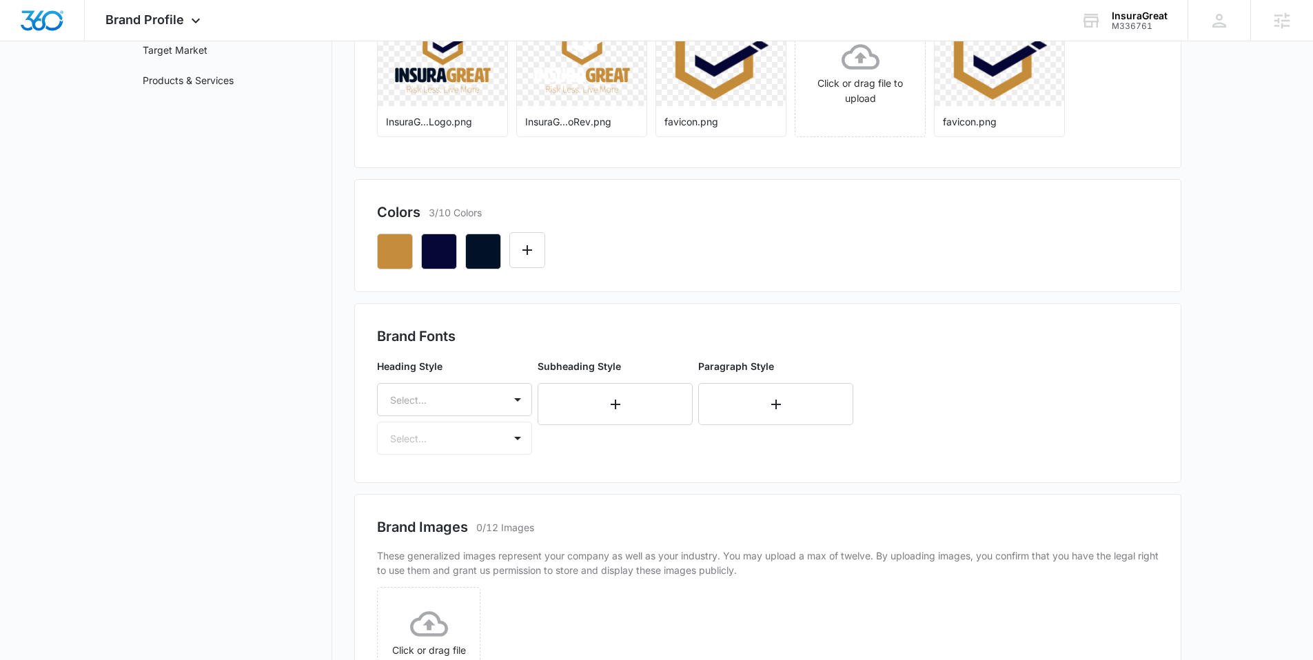
click at [946, 323] on div "Brand Fonts Heading Style Select... Select... Subheading Style Paragraph Style" at bounding box center [767, 393] width 827 height 180
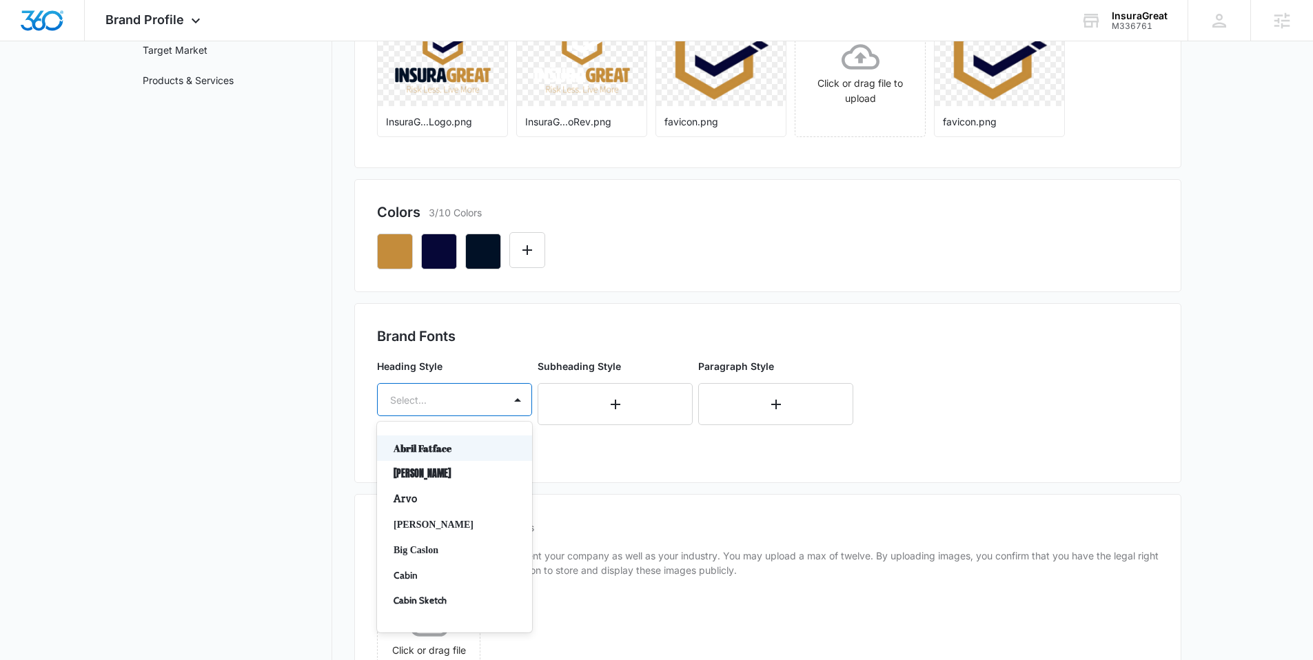
click at [405, 405] on div at bounding box center [438, 399] width 96 height 17
type input "m"
click at [438, 401] on div at bounding box center [438, 399] width 96 height 17
type input "slab"
click at [406, 395] on div at bounding box center [438, 399] width 96 height 17
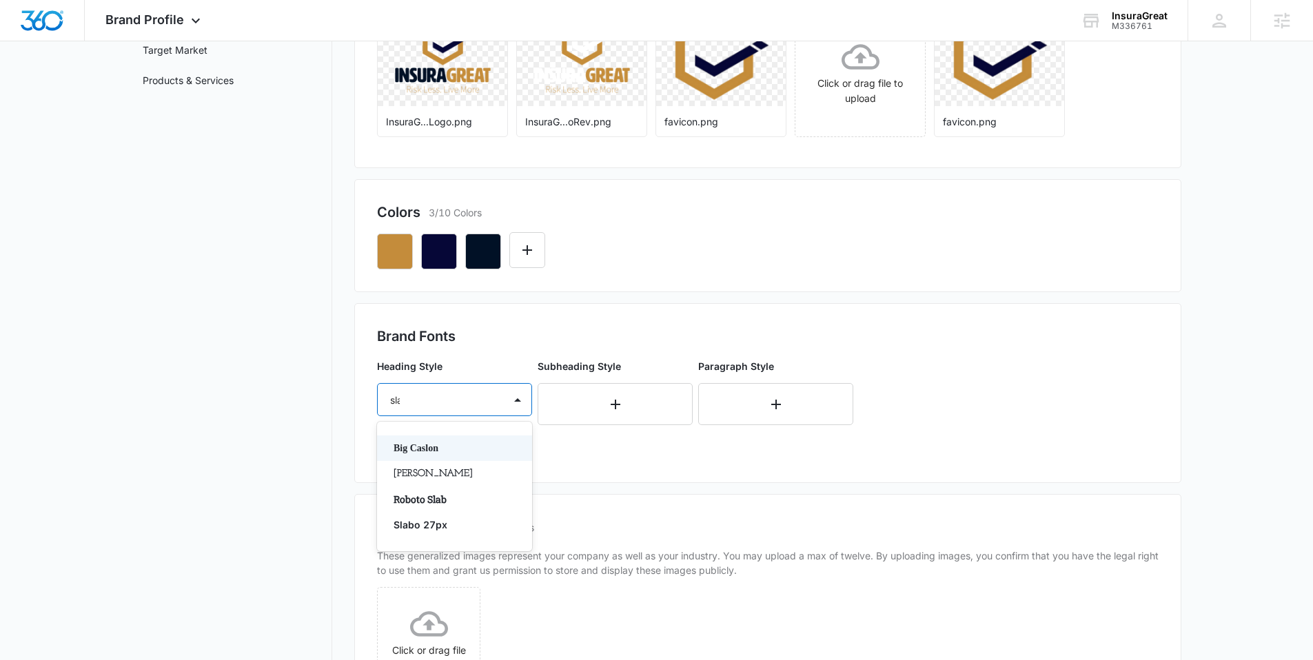
type input "slab"
click at [454, 498] on p "Slabo 27px" at bounding box center [453, 499] width 119 height 14
click at [449, 445] on div at bounding box center [438, 439] width 96 height 17
click at [429, 514] on p "Bold" at bounding box center [453, 514] width 119 height 14
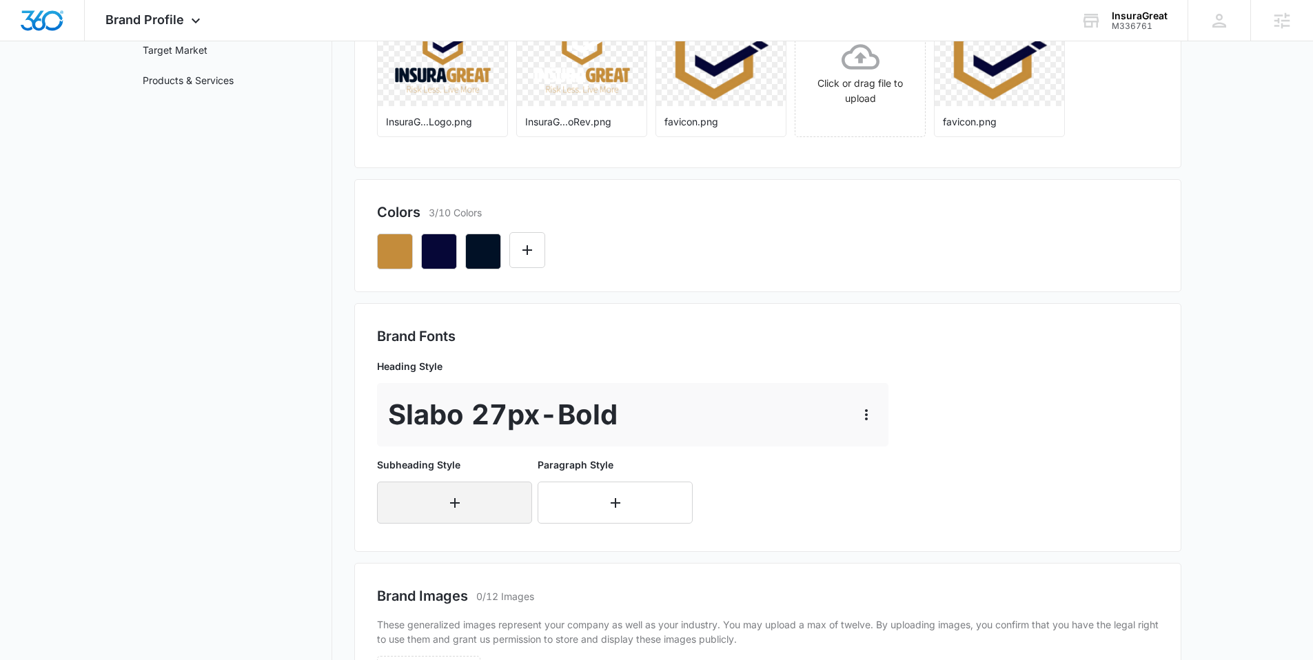
click at [432, 506] on button "button" at bounding box center [454, 503] width 155 height 42
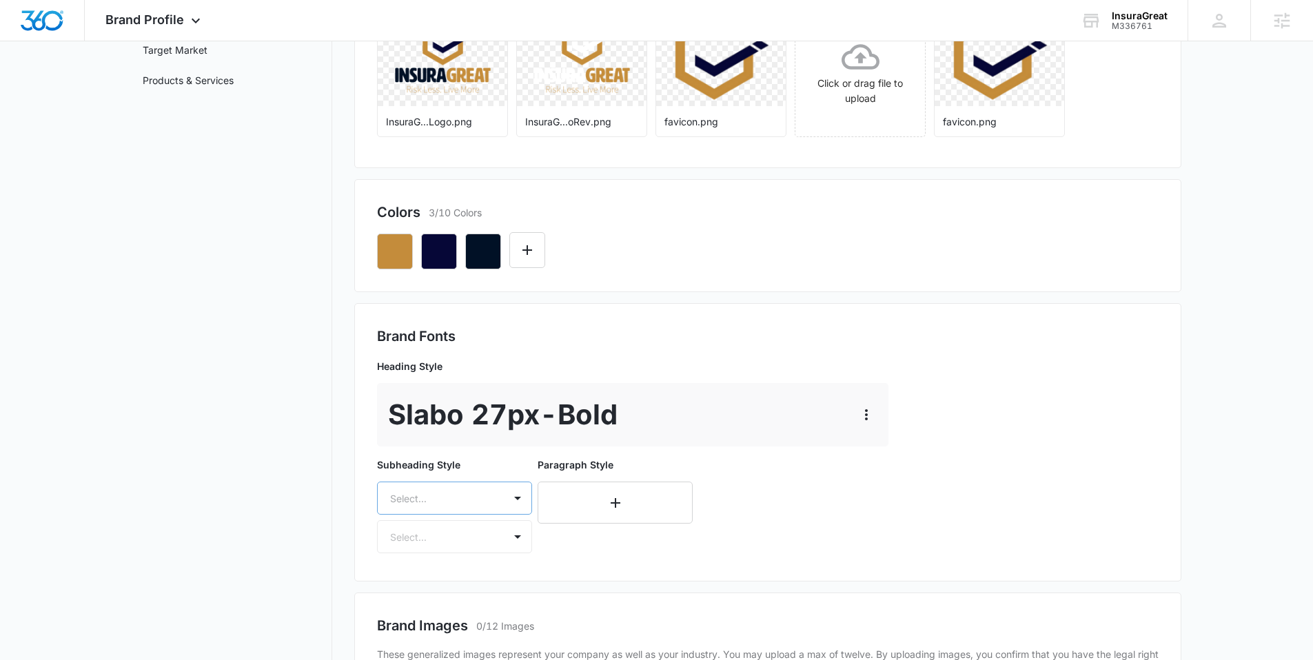
click at [433, 498] on div "Select..." at bounding box center [454, 498] width 155 height 33
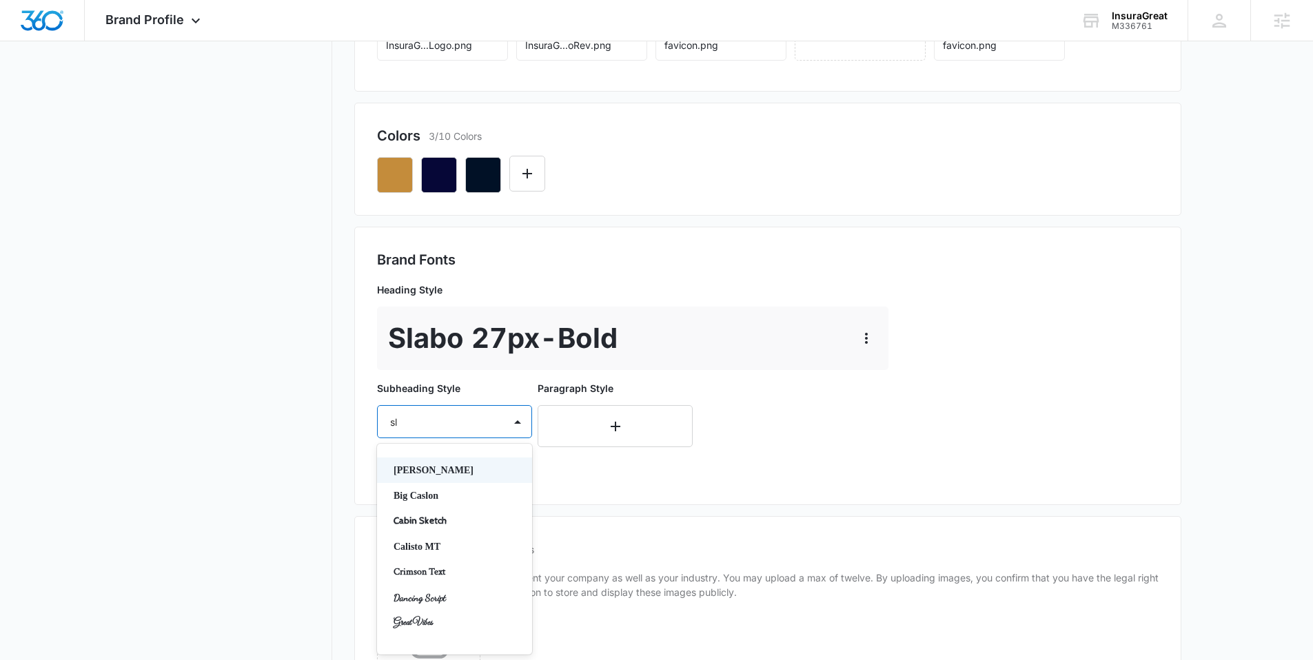
type input "sla"
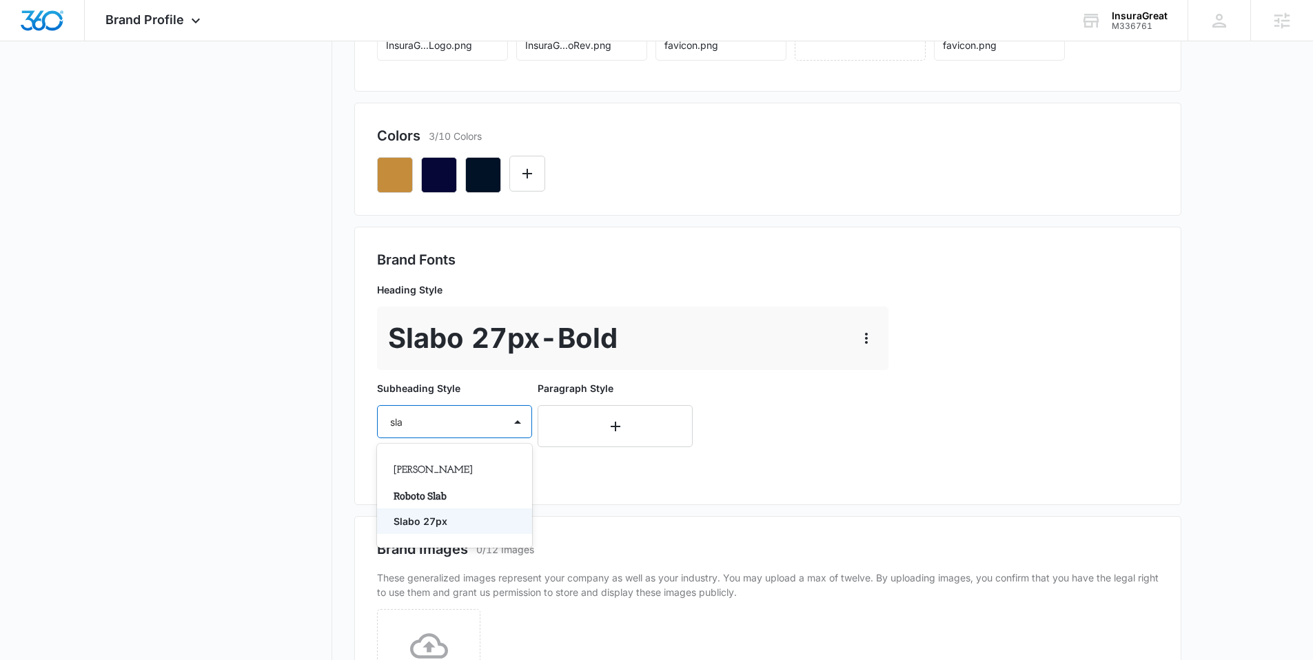
click at [444, 527] on p "Slabo 27px" at bounding box center [453, 521] width 119 height 14
click at [448, 471] on div "Select..." at bounding box center [441, 462] width 126 height 31
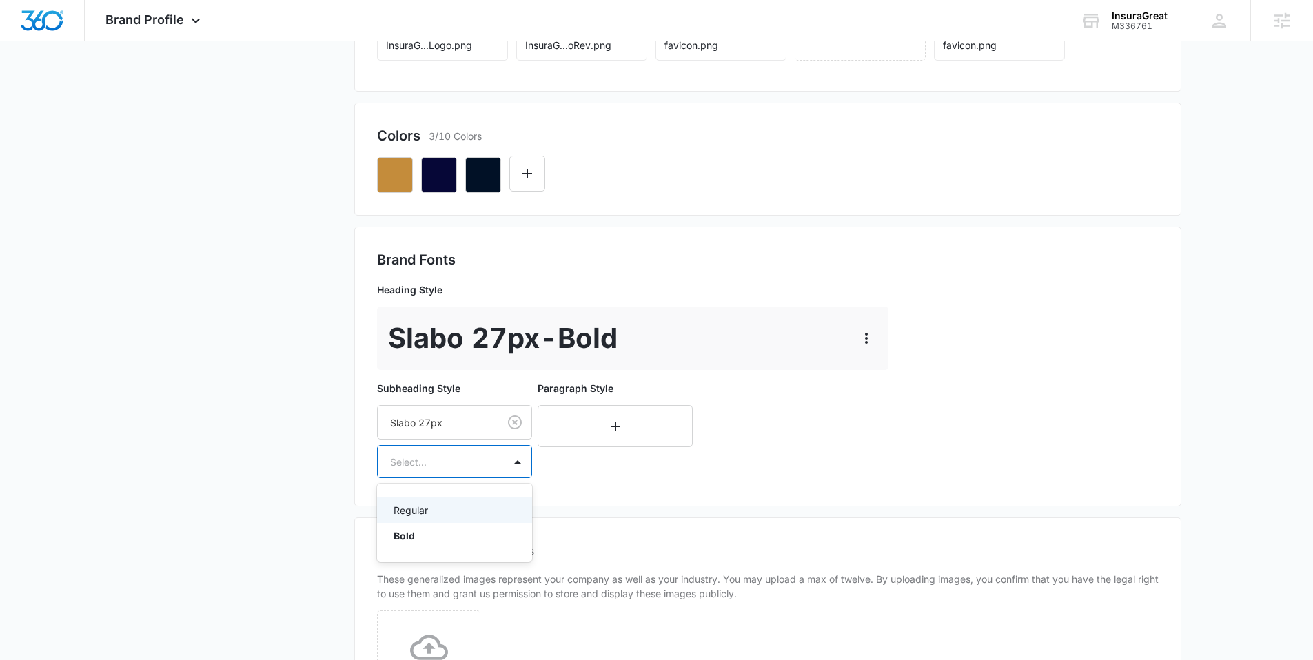
click at [436, 503] on p "Regular" at bounding box center [453, 510] width 119 height 14
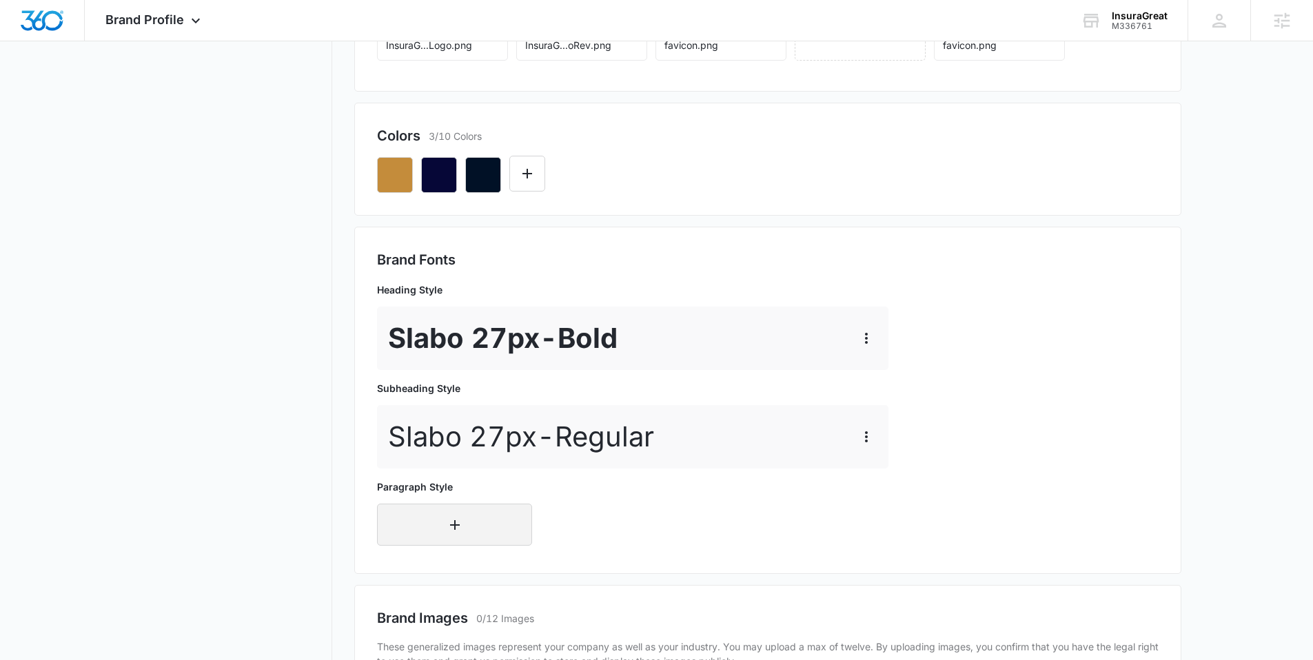
click at [433, 517] on button "button" at bounding box center [454, 525] width 155 height 42
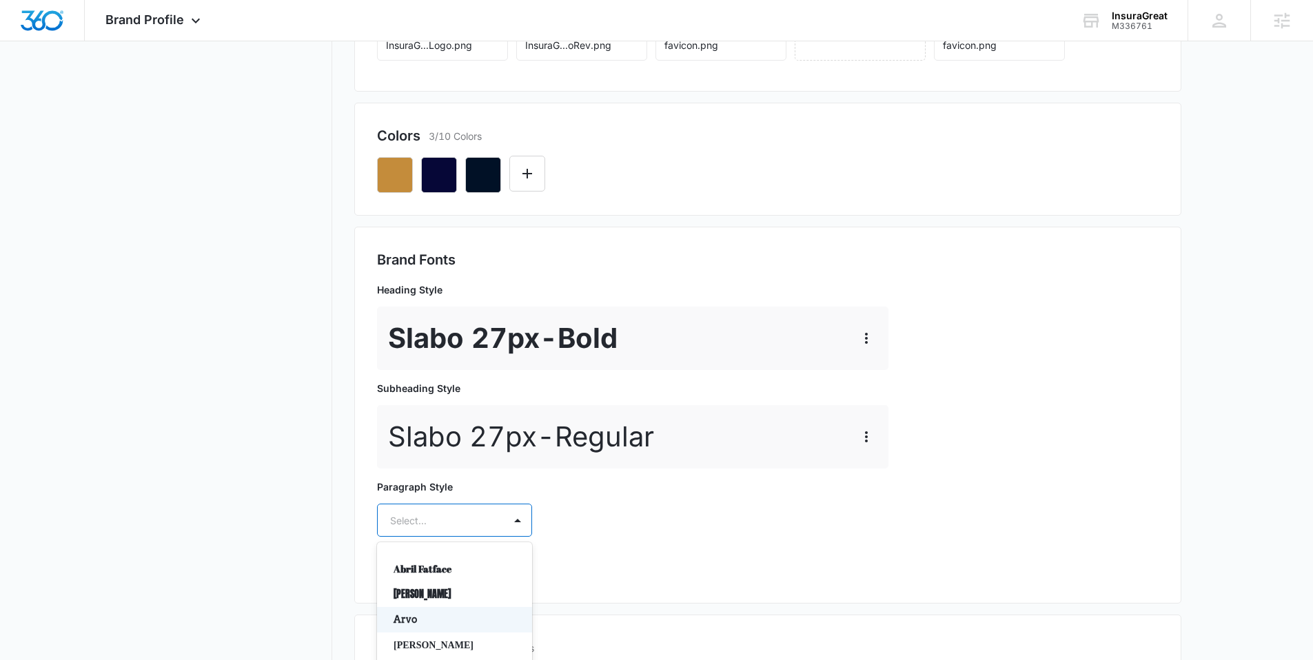
click at [433, 517] on div "Arvo, 3 of 50. 50 results available. Use Up and Down to choose options, press E…" at bounding box center [454, 520] width 155 height 33
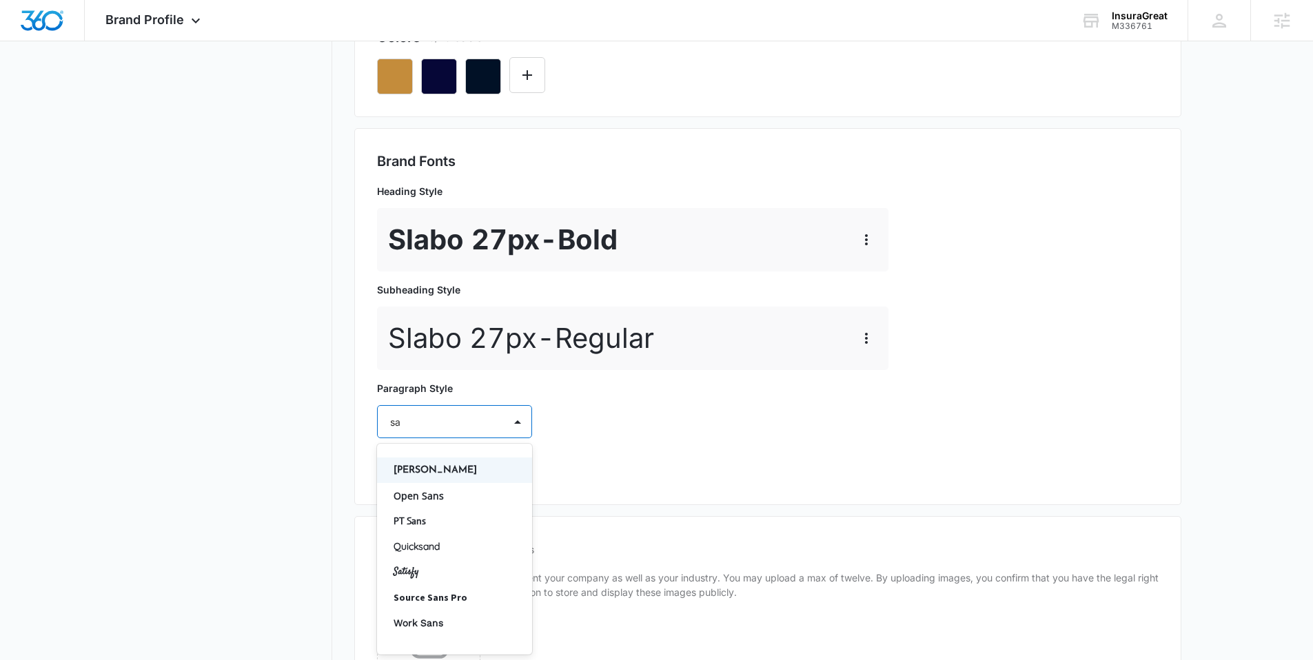
type input "san"
click at [467, 469] on p "Josefin Sans" at bounding box center [453, 470] width 119 height 14
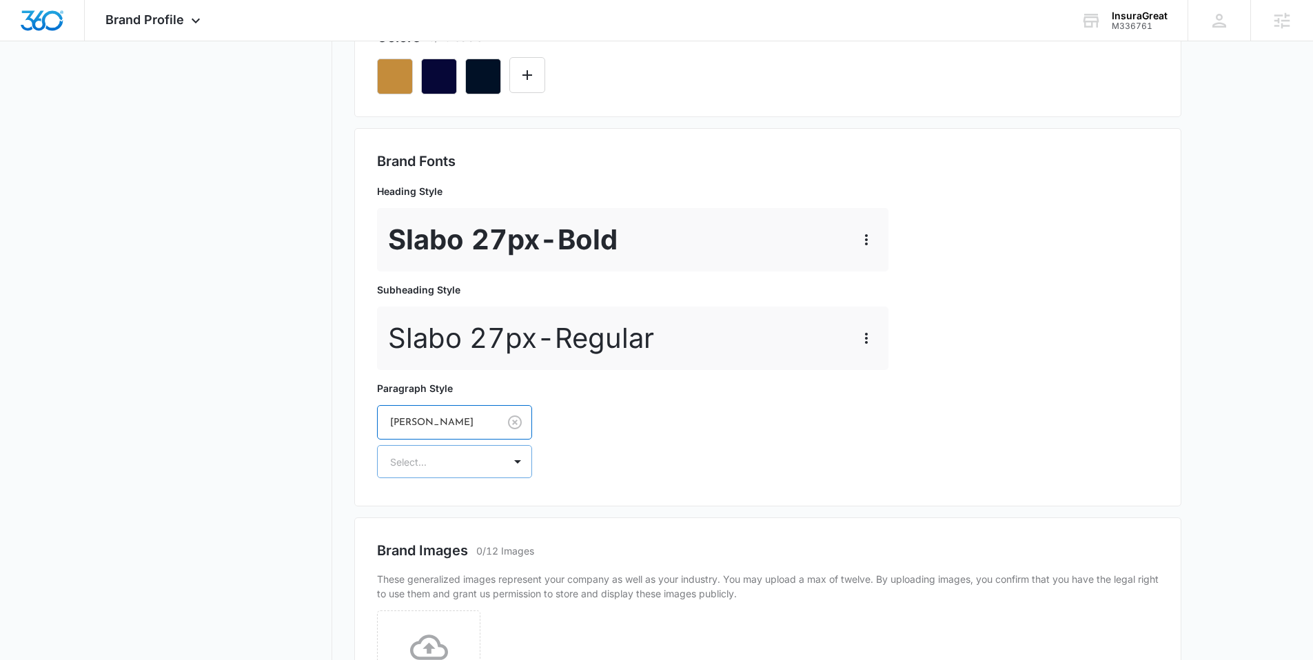
click at [456, 469] on div at bounding box center [438, 461] width 96 height 17
click at [431, 505] on p "Regular" at bounding box center [453, 510] width 119 height 14
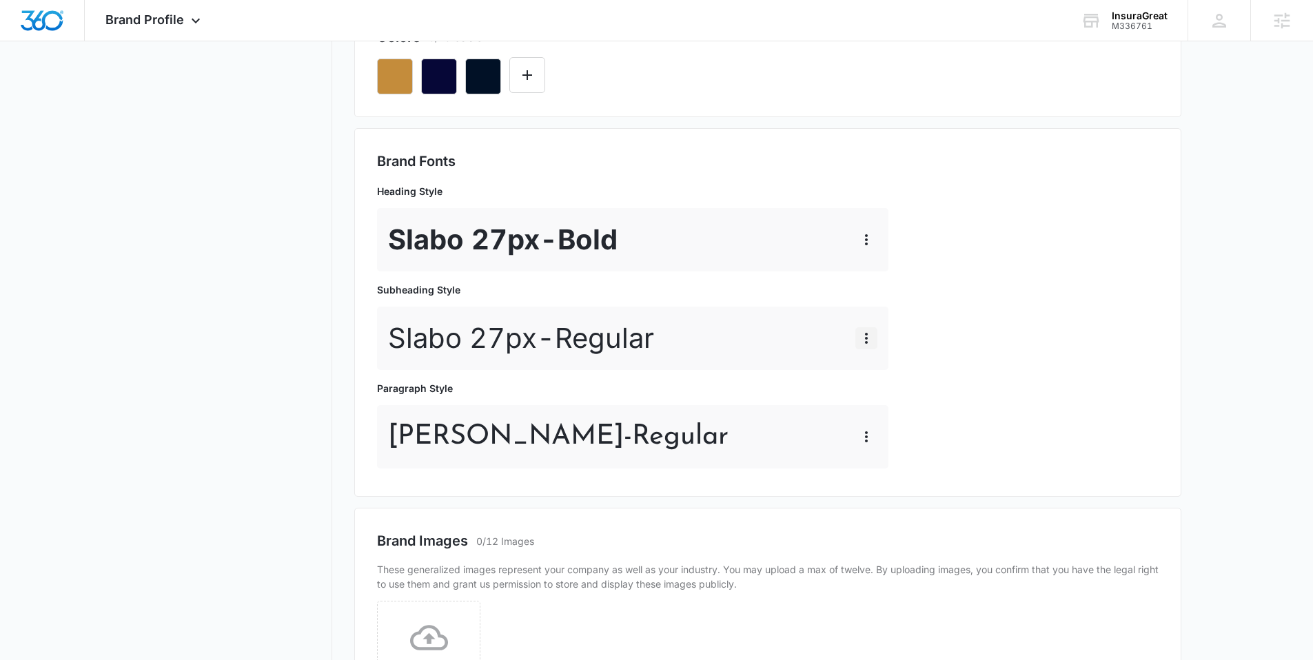
click at [870, 334] on icon "button" at bounding box center [866, 338] width 17 height 17
click at [880, 373] on div "Edit" at bounding box center [886, 377] width 29 height 10
click at [445, 333] on p "Slabo 27px - Regular" at bounding box center [521, 338] width 266 height 41
click at [862, 336] on icon "button" at bounding box center [866, 338] width 17 height 17
click at [868, 365] on div "Edit Delete" at bounding box center [895, 387] width 80 height 65
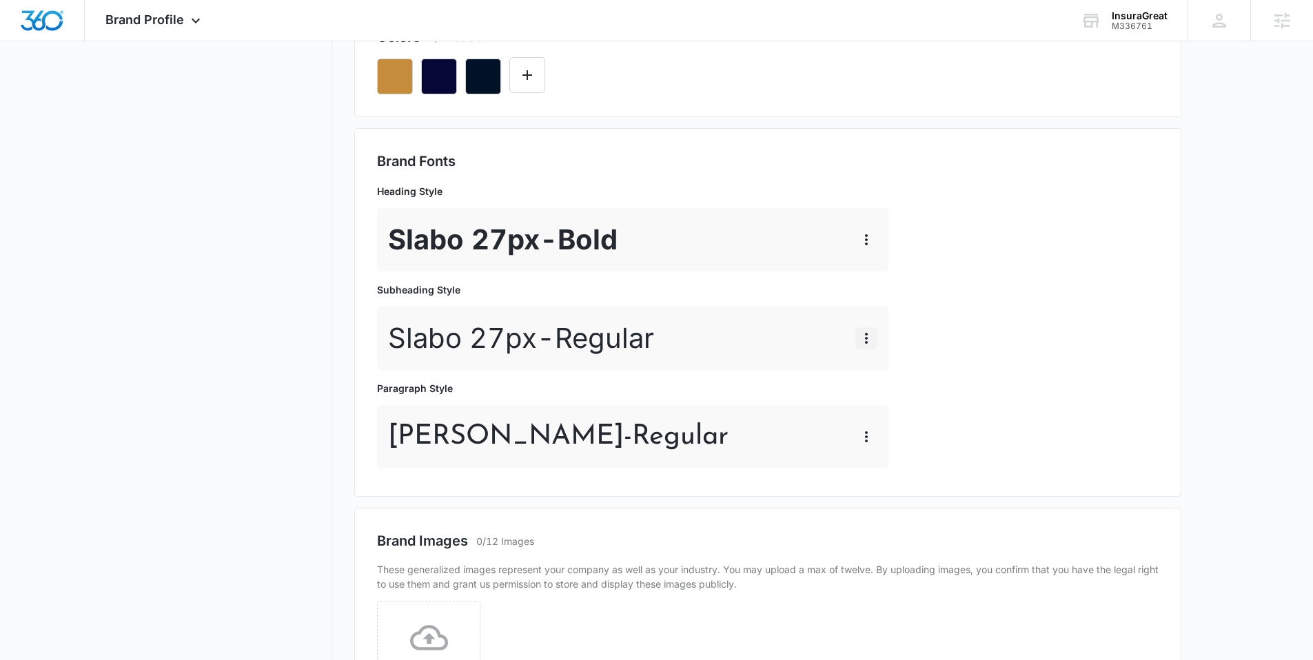
click at [870, 343] on icon "button" at bounding box center [866, 338] width 17 height 17
click at [883, 378] on div "Edit" at bounding box center [886, 377] width 29 height 10
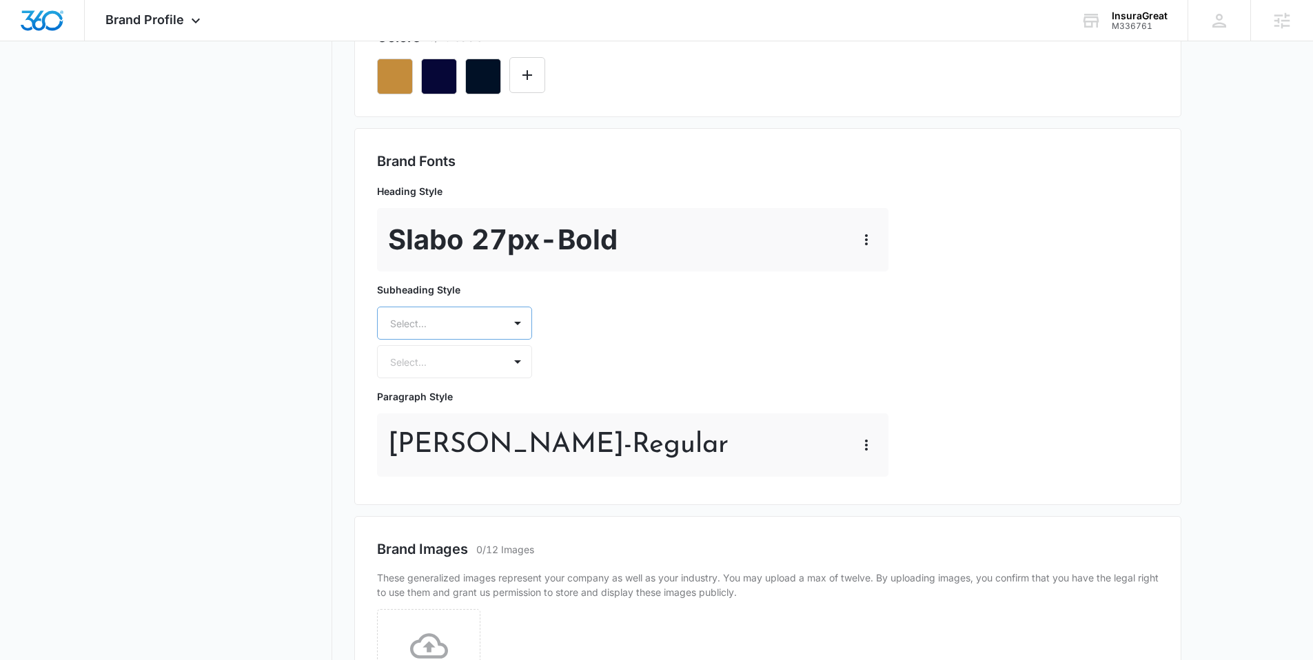
drag, startPoint x: 511, startPoint y: 323, endPoint x: 496, endPoint y: 322, distance: 15.9
click at [471, 323] on div at bounding box center [438, 323] width 96 height 17
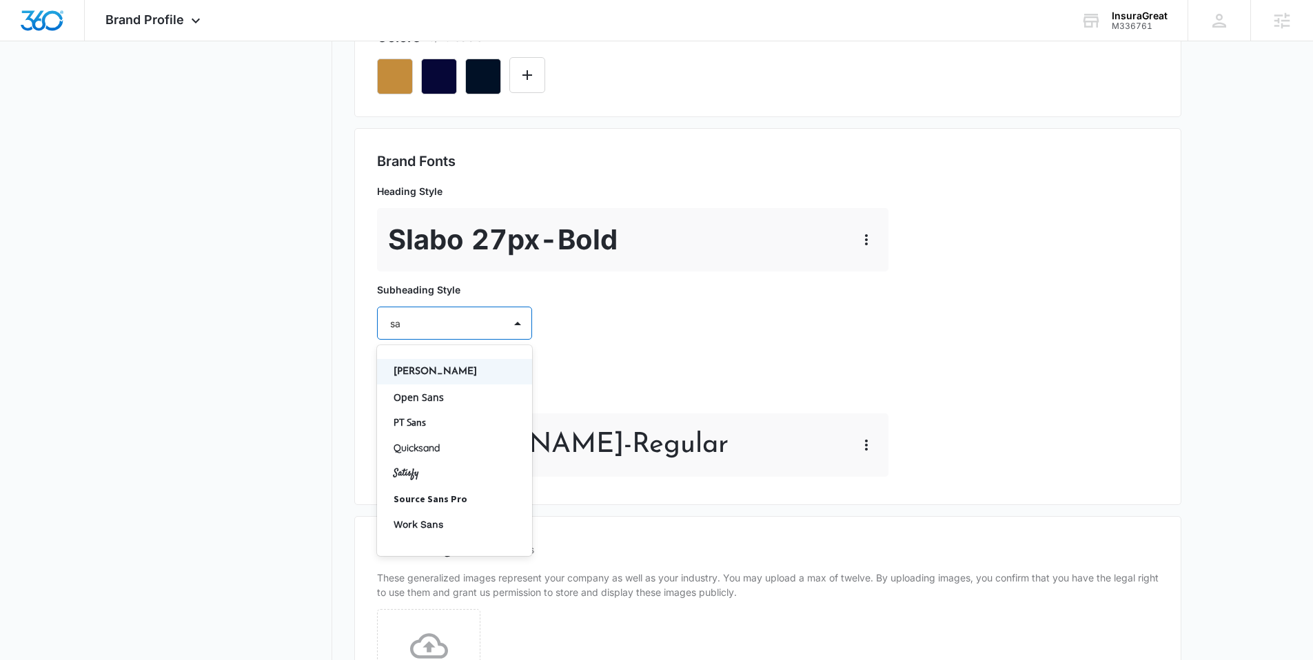
type input "san"
click at [451, 376] on p "Josefin Sans" at bounding box center [453, 372] width 119 height 14
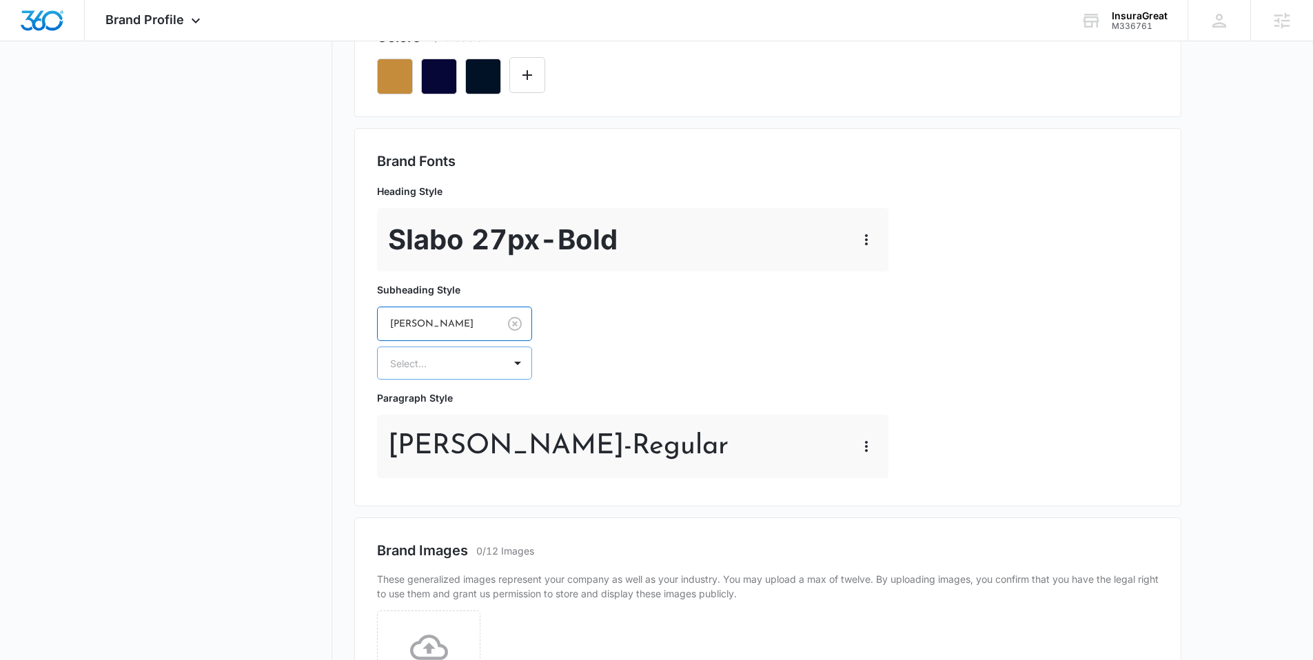
click at [438, 365] on div at bounding box center [438, 363] width 96 height 17
click at [421, 407] on p "Regular" at bounding box center [453, 412] width 119 height 14
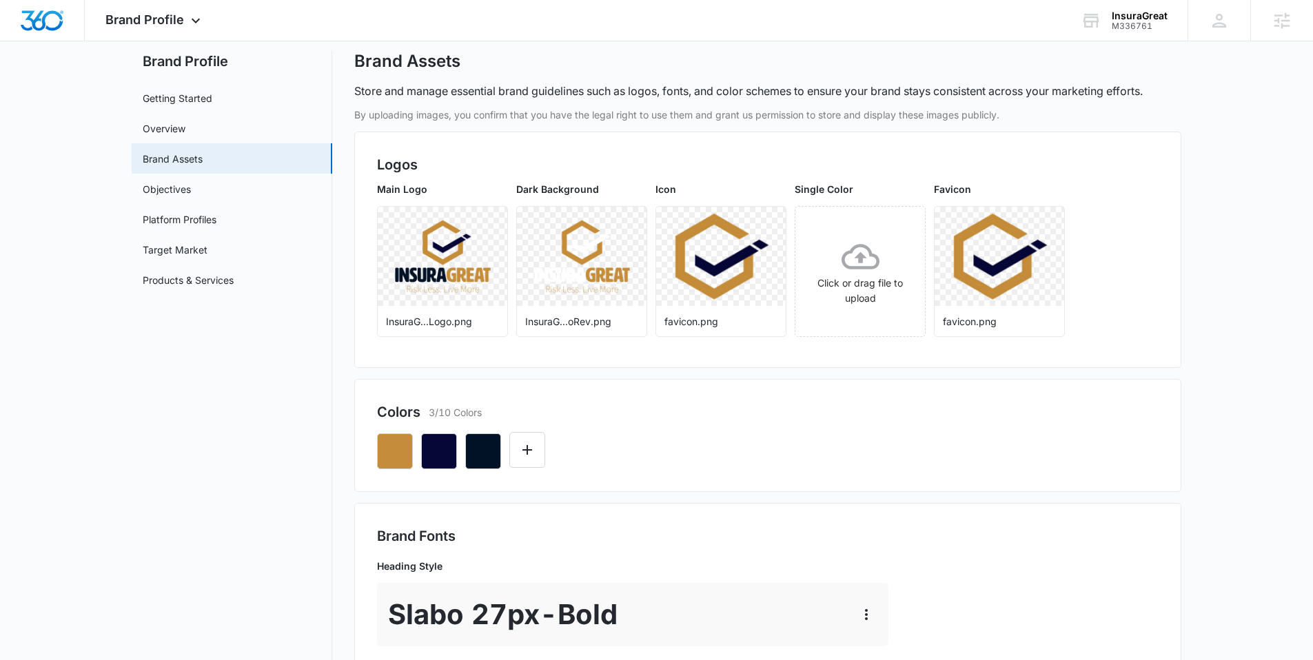
scroll to position [0, 0]
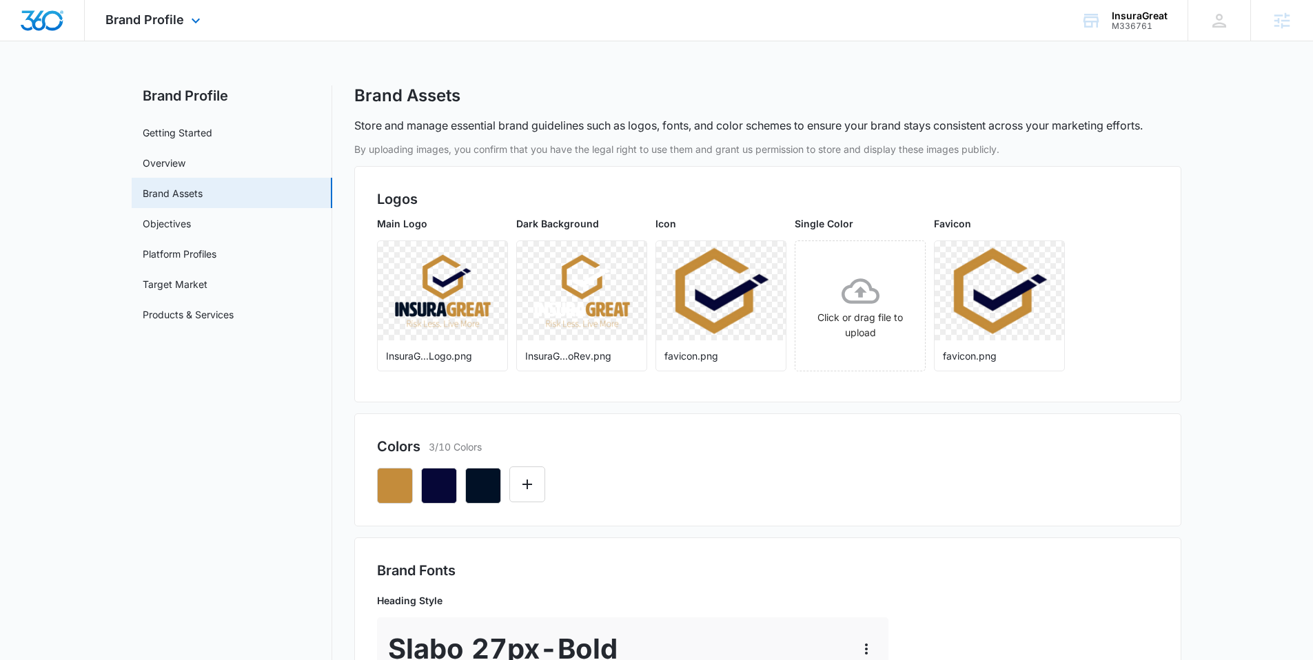
click at [51, 17] on img "Dashboard" at bounding box center [42, 20] width 44 height 21
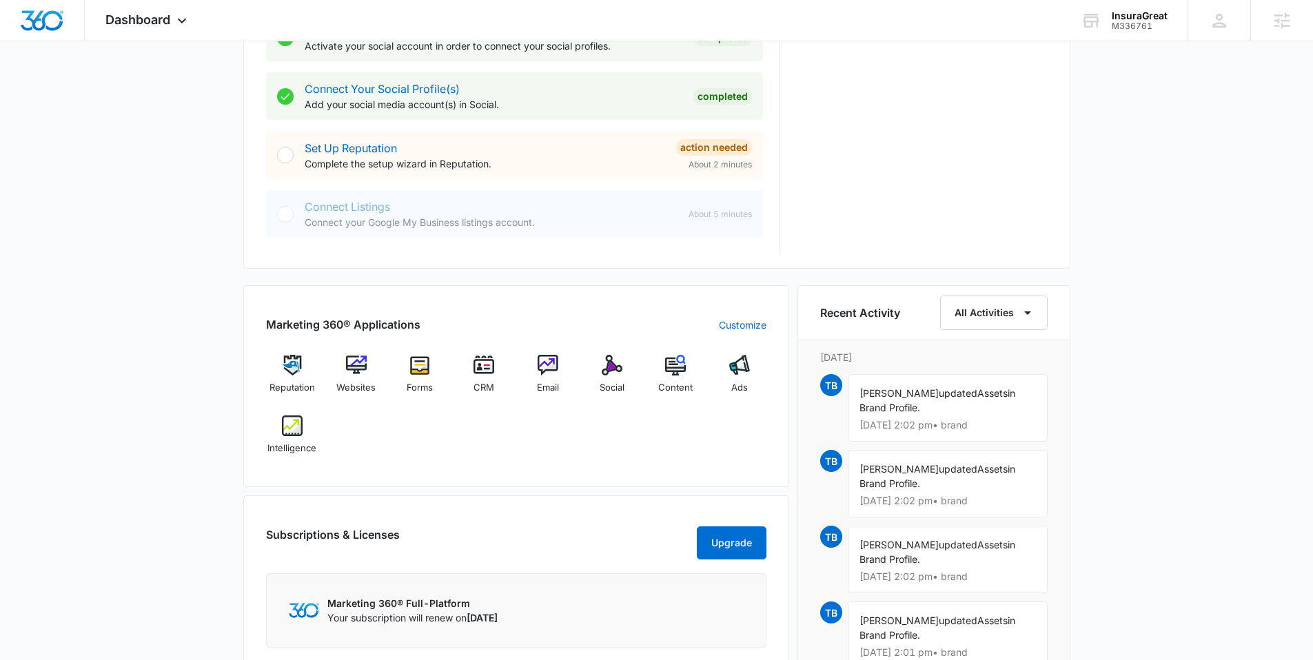
scroll to position [622, 0]
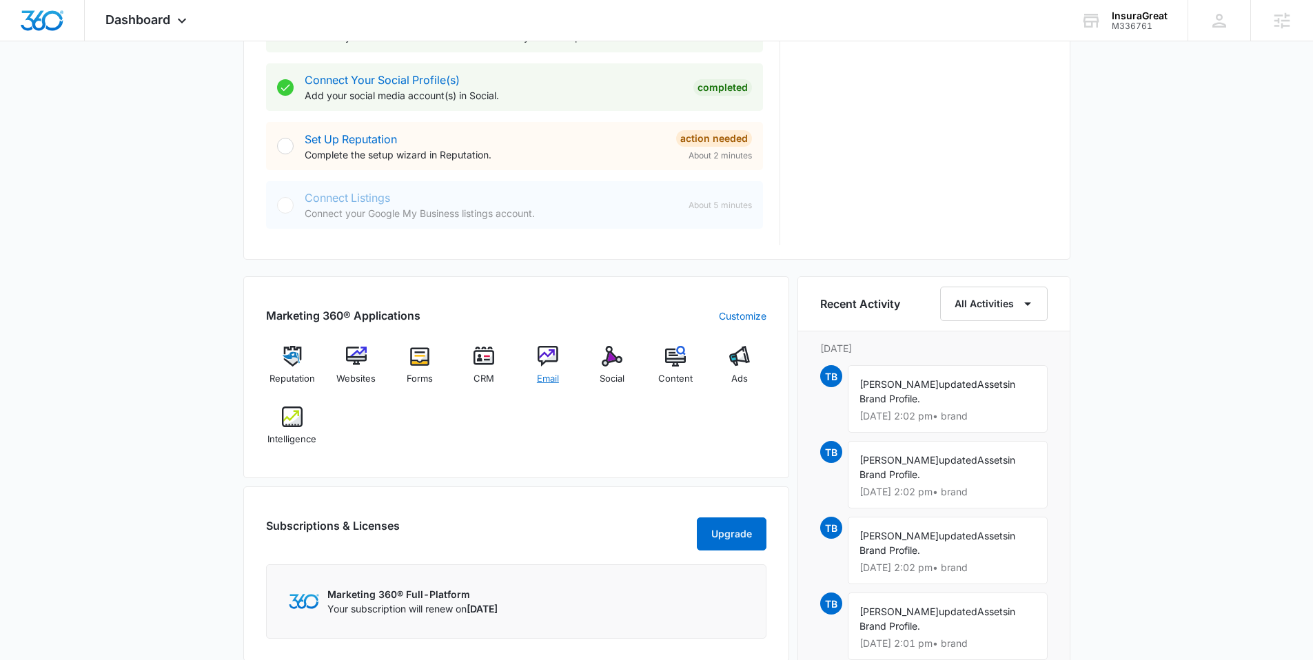
click at [551, 363] on img at bounding box center [548, 356] width 21 height 21
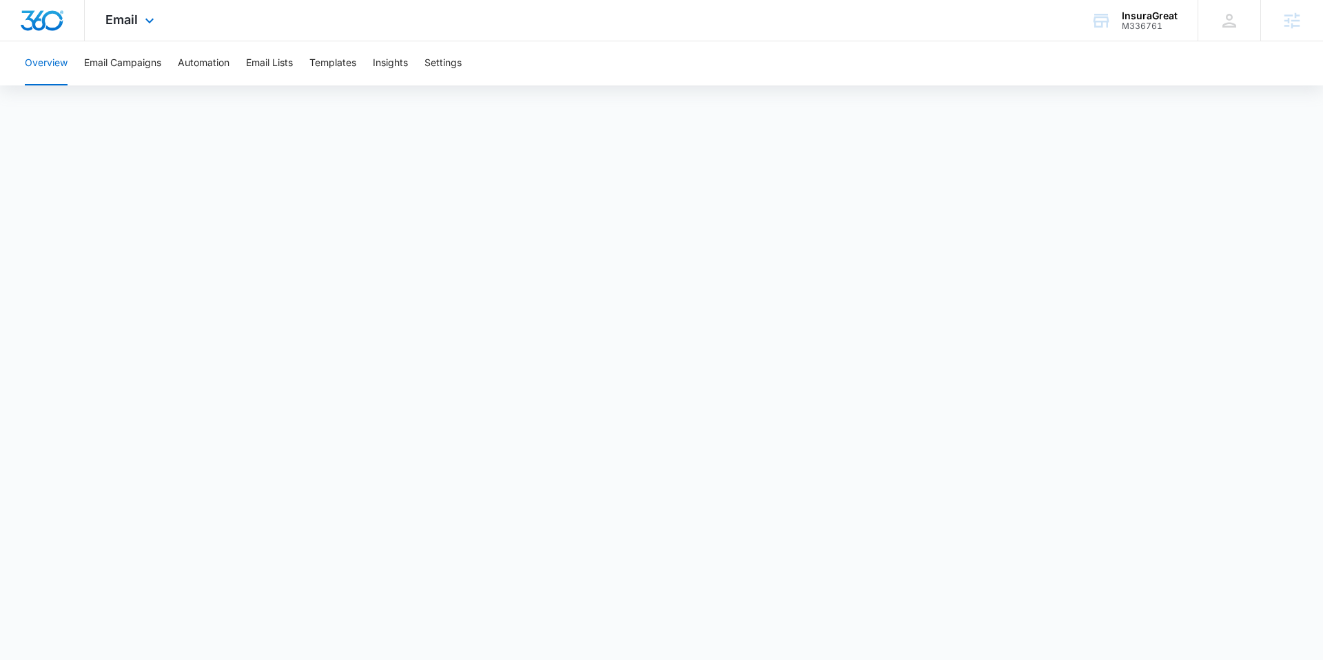
click at [38, 29] on img "Dashboard" at bounding box center [42, 20] width 44 height 21
